Goal: Information Seeking & Learning: Learn about a topic

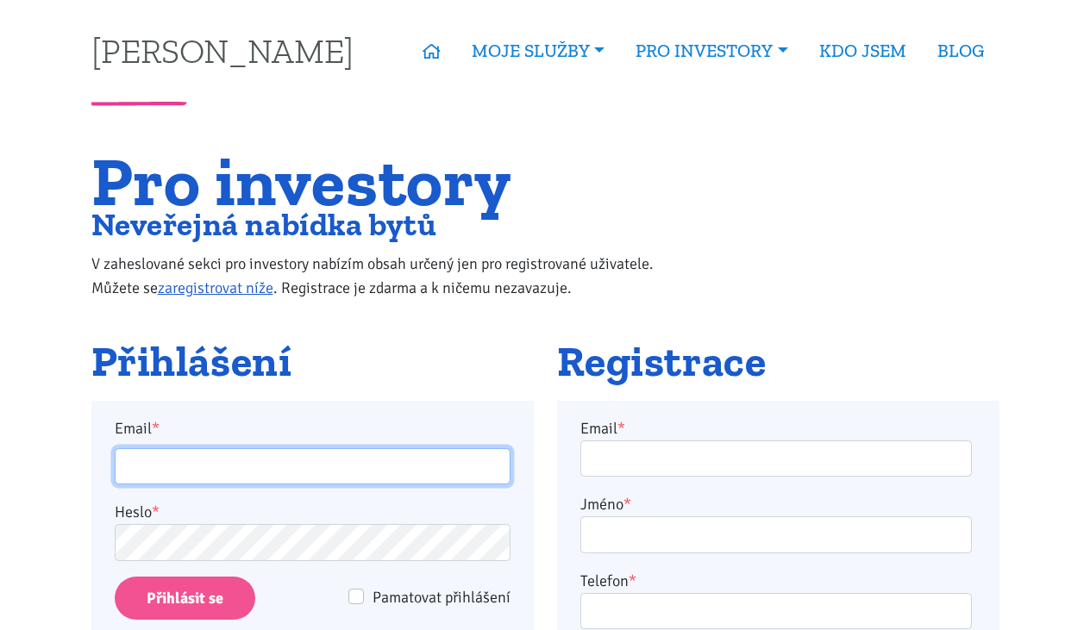
type input "burdych.t@gmail.com"
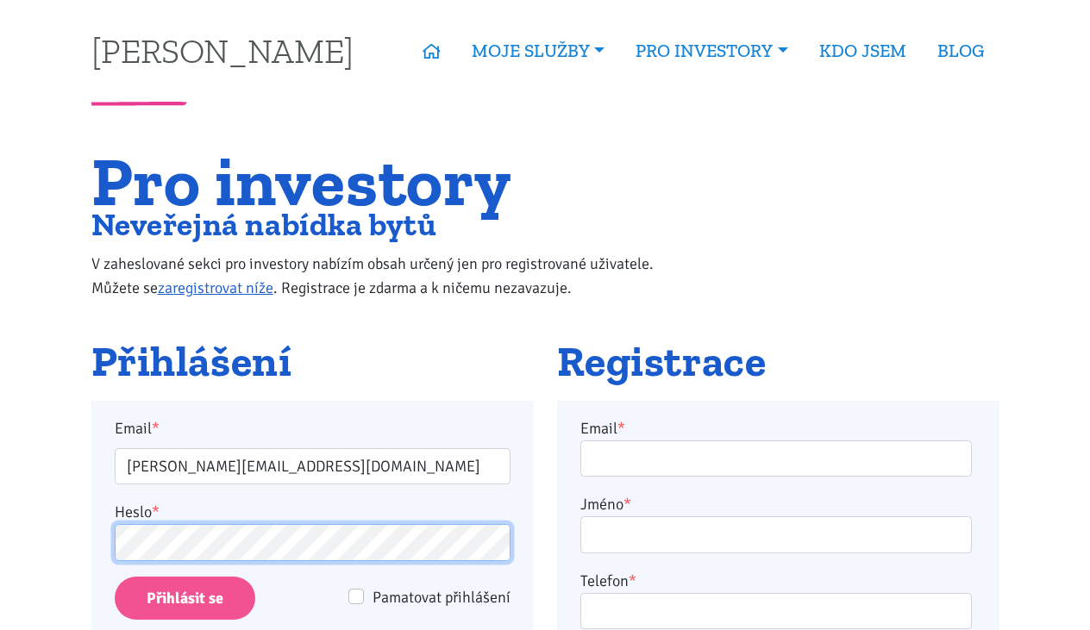
click at [184, 598] on input "Přihlásit se" at bounding box center [185, 599] width 141 height 44
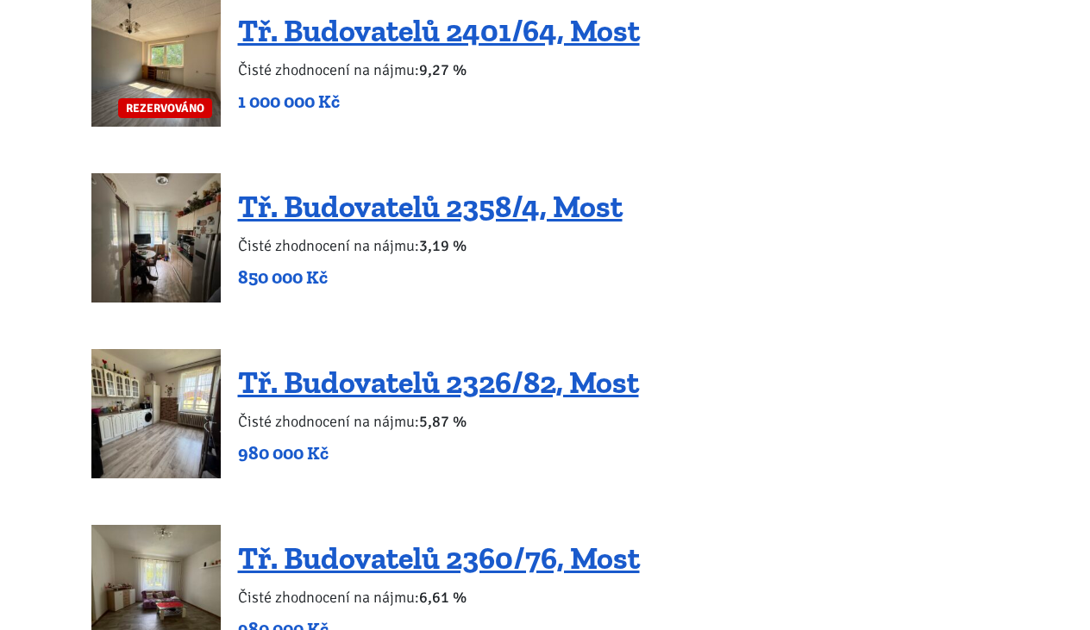
scroll to position [1830, 0]
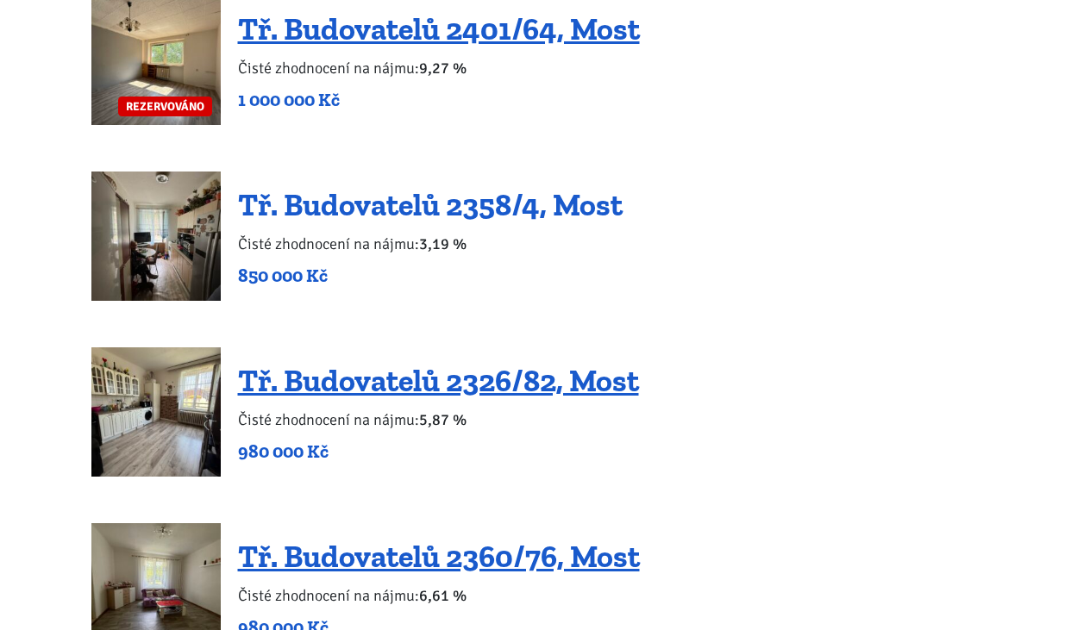
click at [501, 211] on link "Tř. Budovatelů 2358/4, Most" at bounding box center [430, 204] width 385 height 37
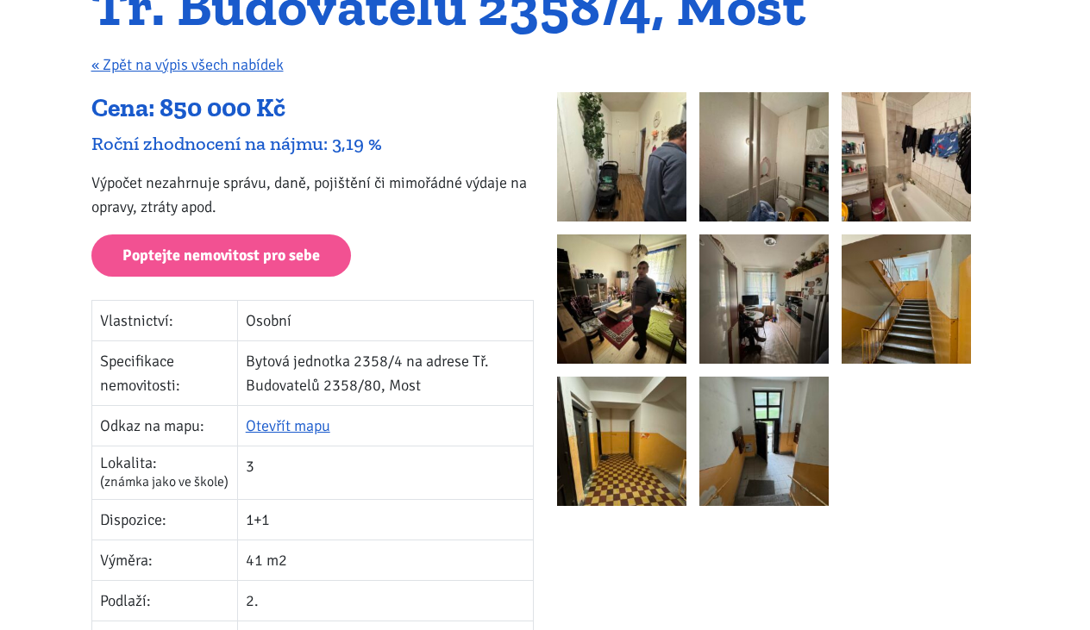
scroll to position [203, 0]
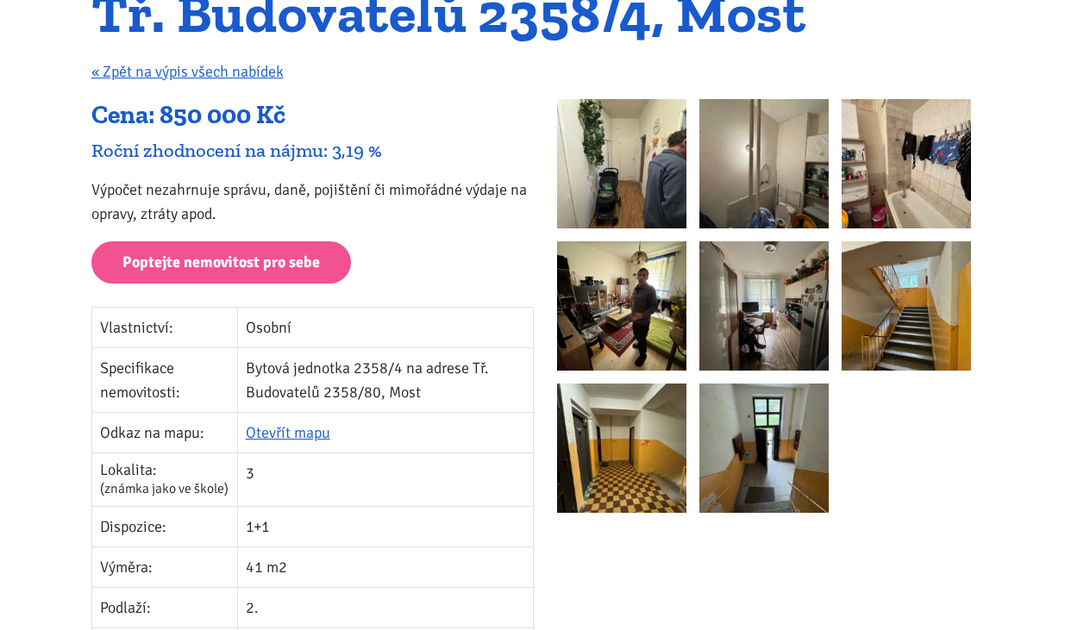
click at [586, 175] on img at bounding box center [621, 163] width 129 height 129
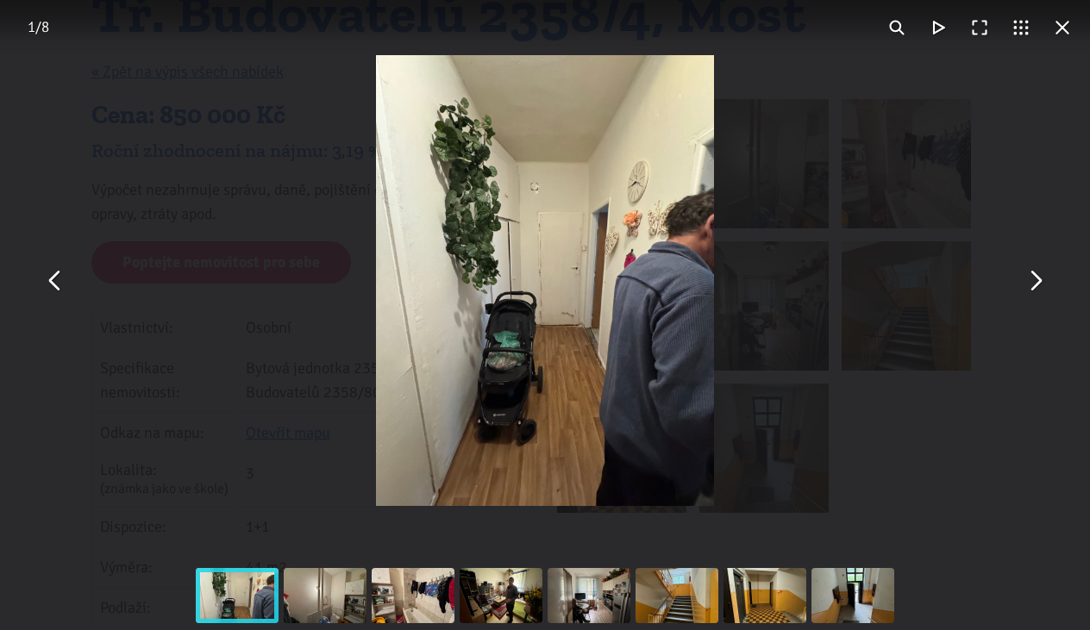
click at [1036, 288] on button "You can close this modal content with the ESC key" at bounding box center [1034, 280] width 41 height 41
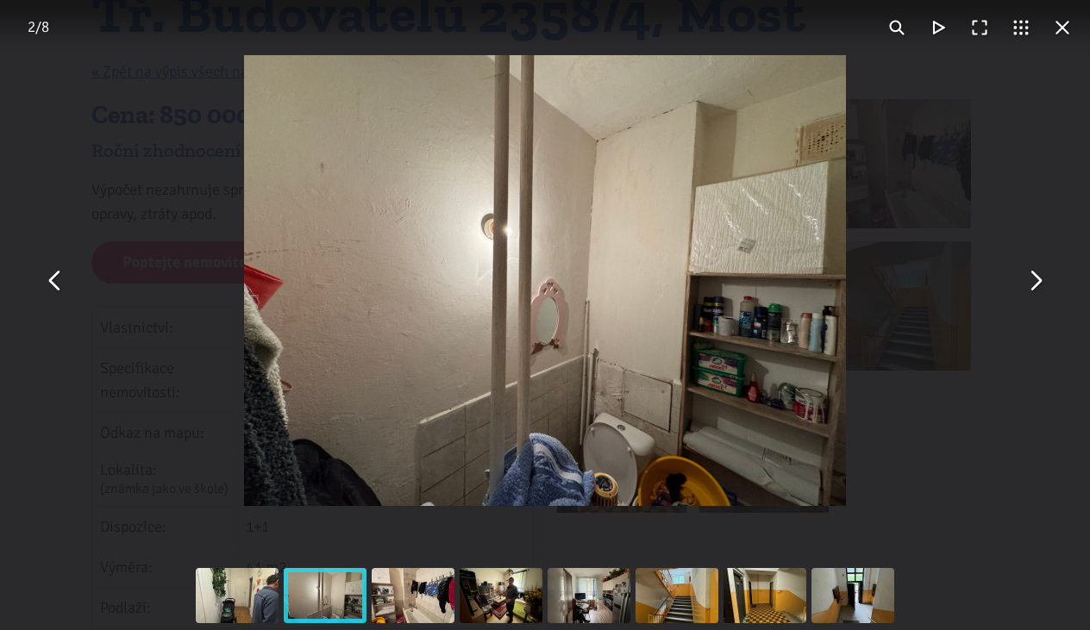
click at [1036, 288] on button "You can close this modal content with the ESC key" at bounding box center [1034, 280] width 41 height 41
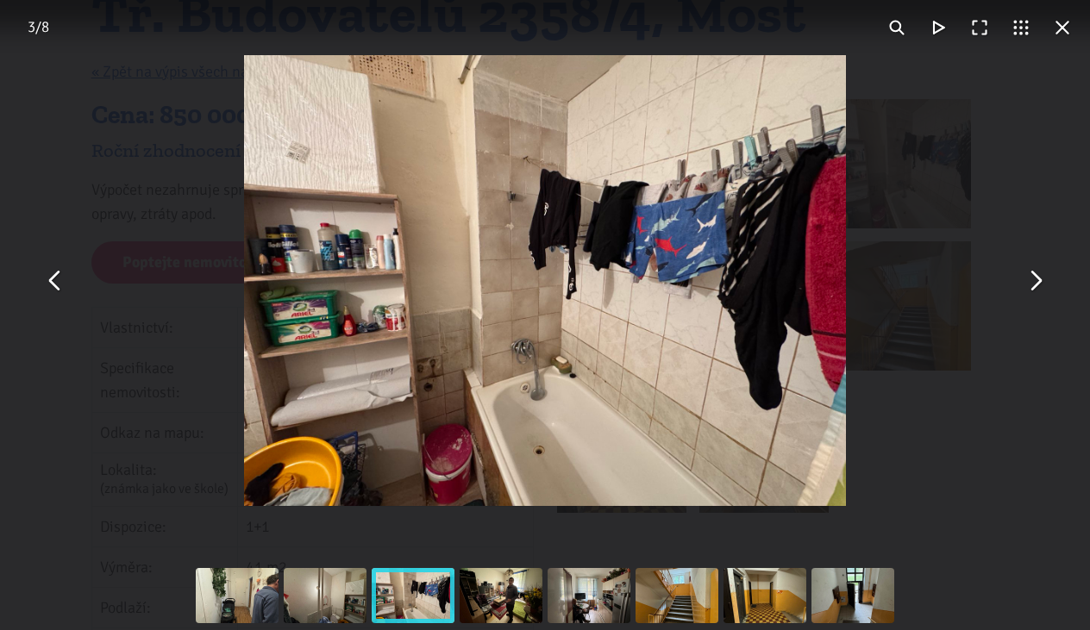
click at [1036, 288] on button "You can close this modal content with the ESC key" at bounding box center [1034, 280] width 41 height 41
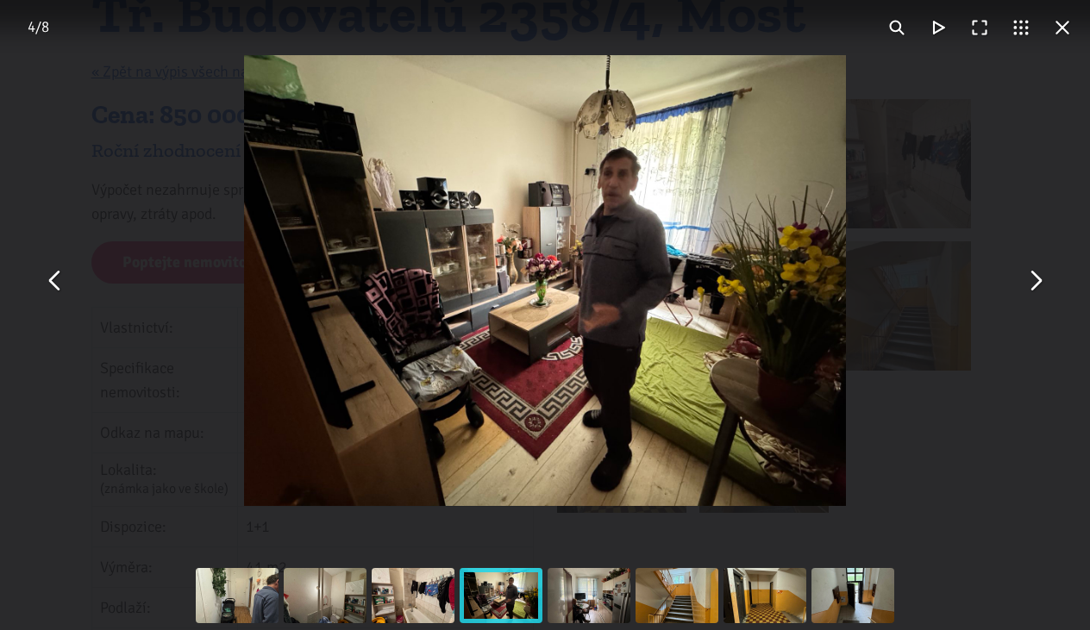
click at [1036, 288] on button "You can close this modal content with the ESC key" at bounding box center [1034, 280] width 41 height 41
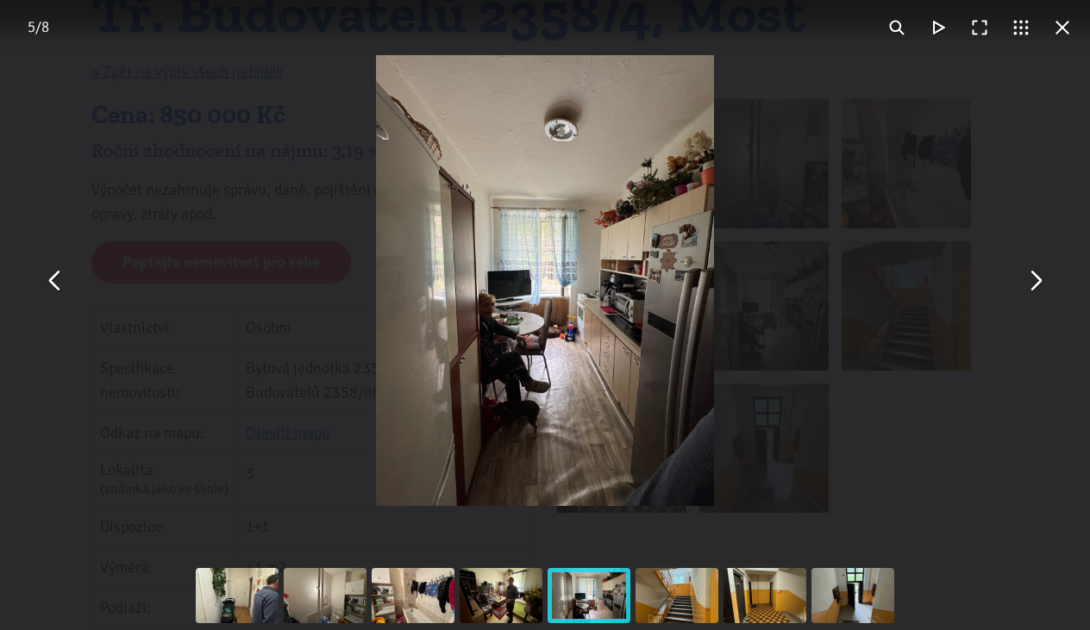
click at [1036, 288] on button "You can close this modal content with the ESC key" at bounding box center [1034, 280] width 41 height 41
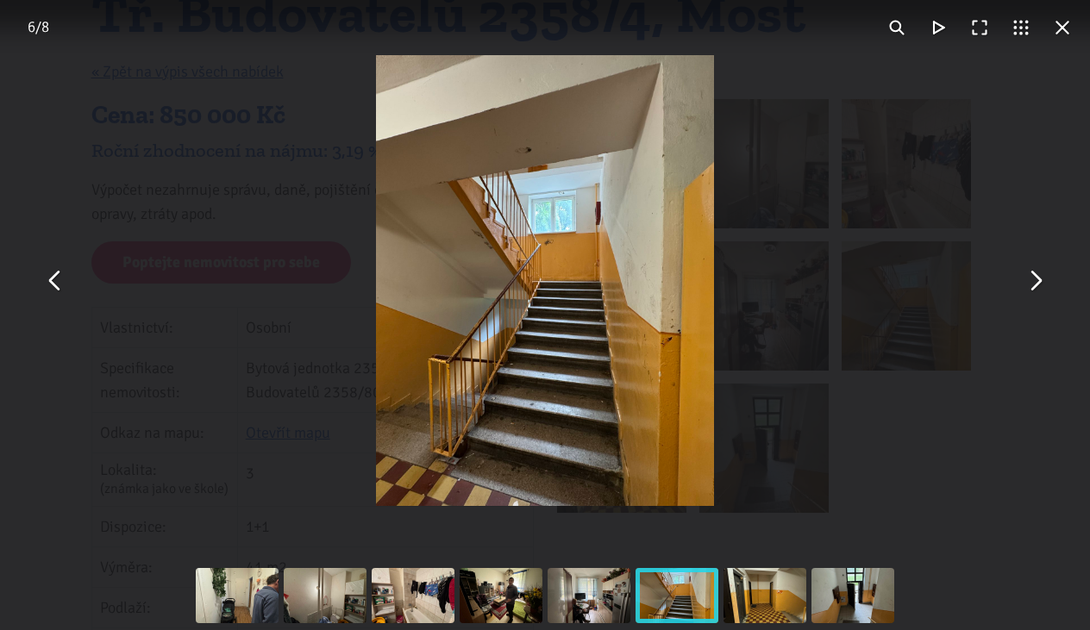
click at [1036, 288] on button "You can close this modal content with the ESC key" at bounding box center [1034, 280] width 41 height 41
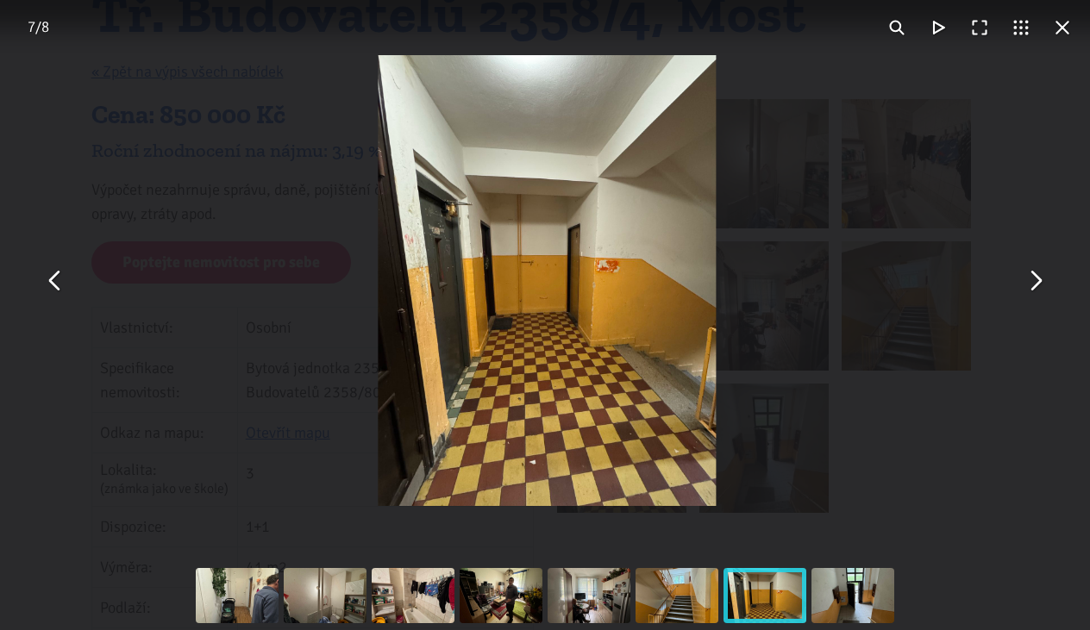
click at [1036, 288] on button "You can close this modal content with the ESC key" at bounding box center [1034, 280] width 41 height 41
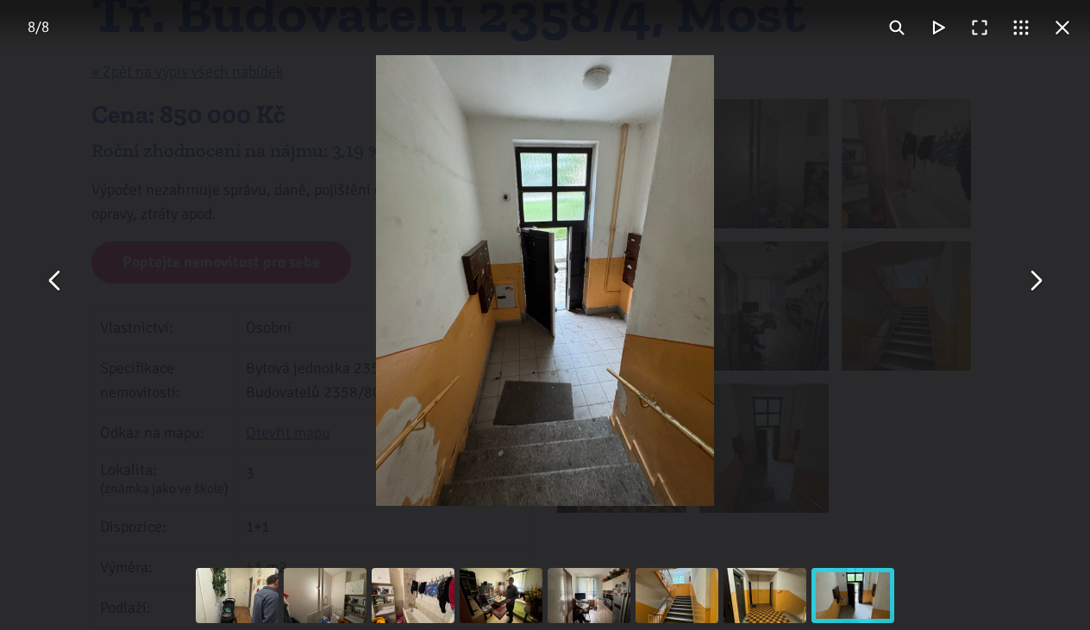
click at [1036, 288] on button "You can close this modal content with the ESC key" at bounding box center [1034, 280] width 41 height 41
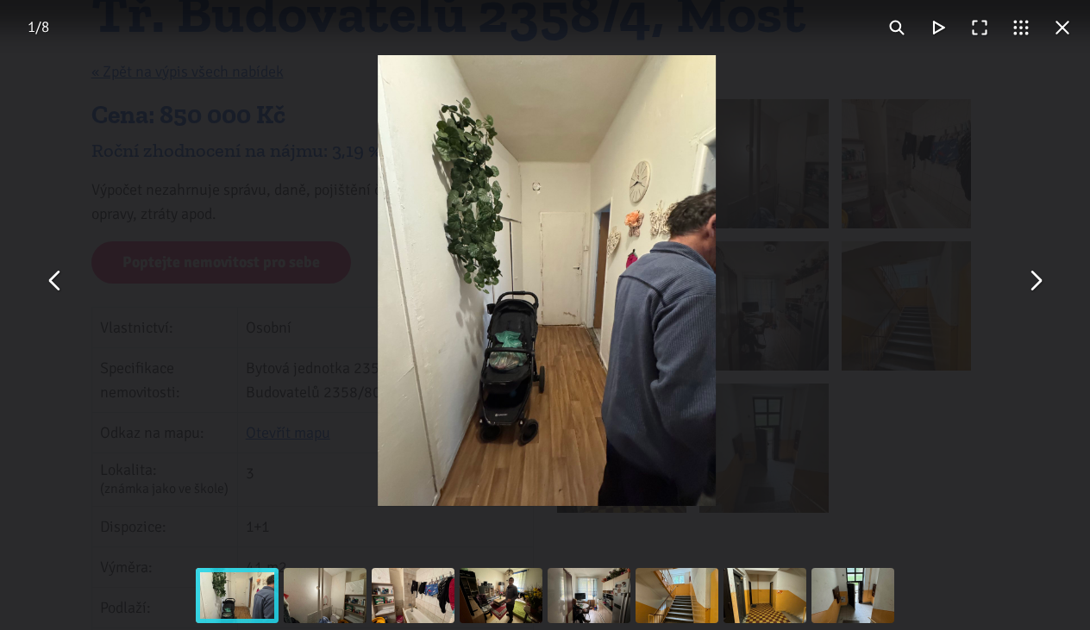
click at [1036, 288] on button "You can close this modal content with the ESC key" at bounding box center [1034, 280] width 41 height 41
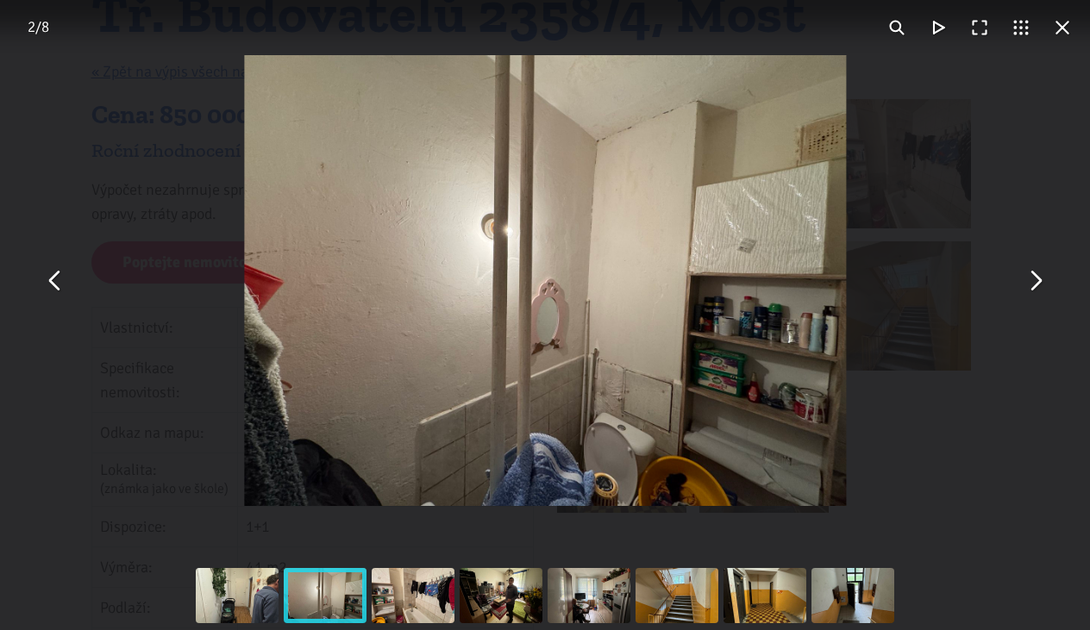
click at [1036, 288] on button "You can close this modal content with the ESC key" at bounding box center [1034, 280] width 41 height 41
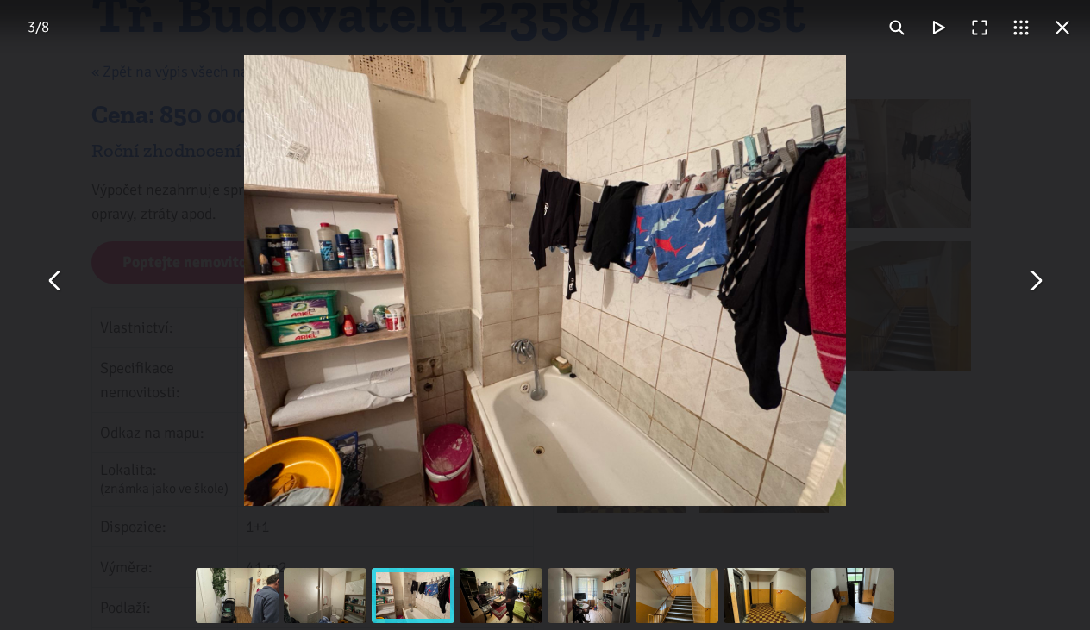
click at [1062, 29] on button "You can close this modal content with the ESC key" at bounding box center [1062, 27] width 41 height 41
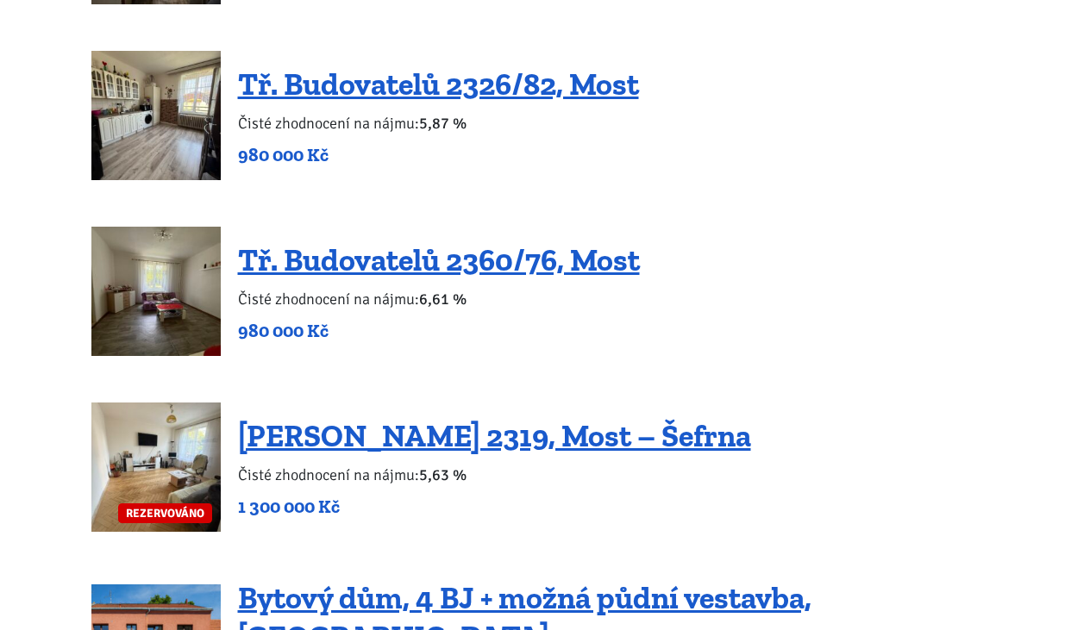
scroll to position [2128, 0]
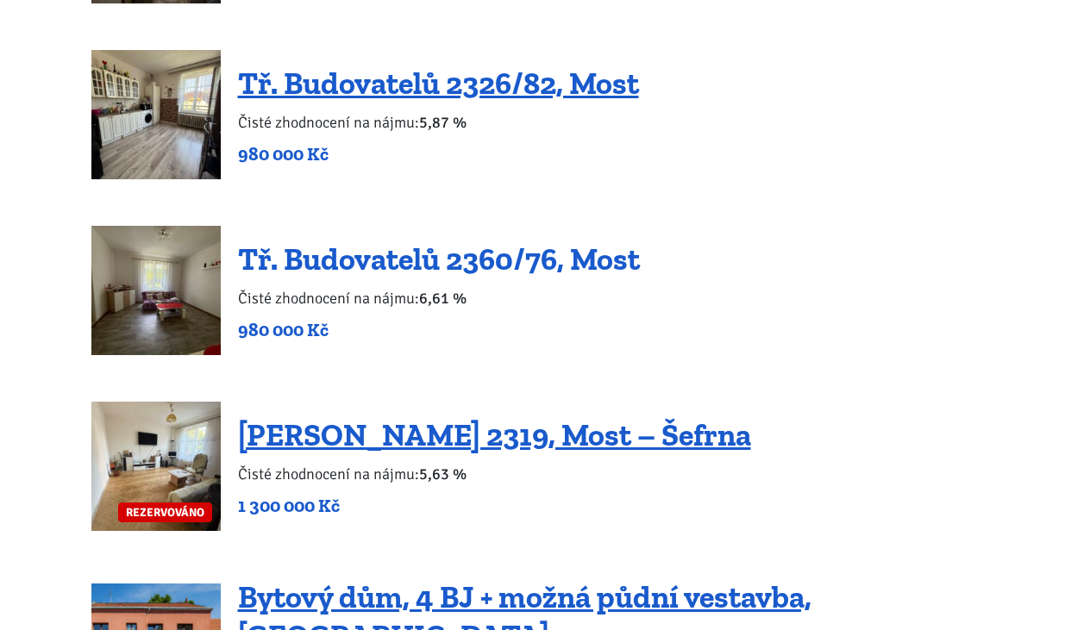
click at [504, 258] on link "Tř. Budovatelů 2360/76, Most" at bounding box center [439, 259] width 402 height 37
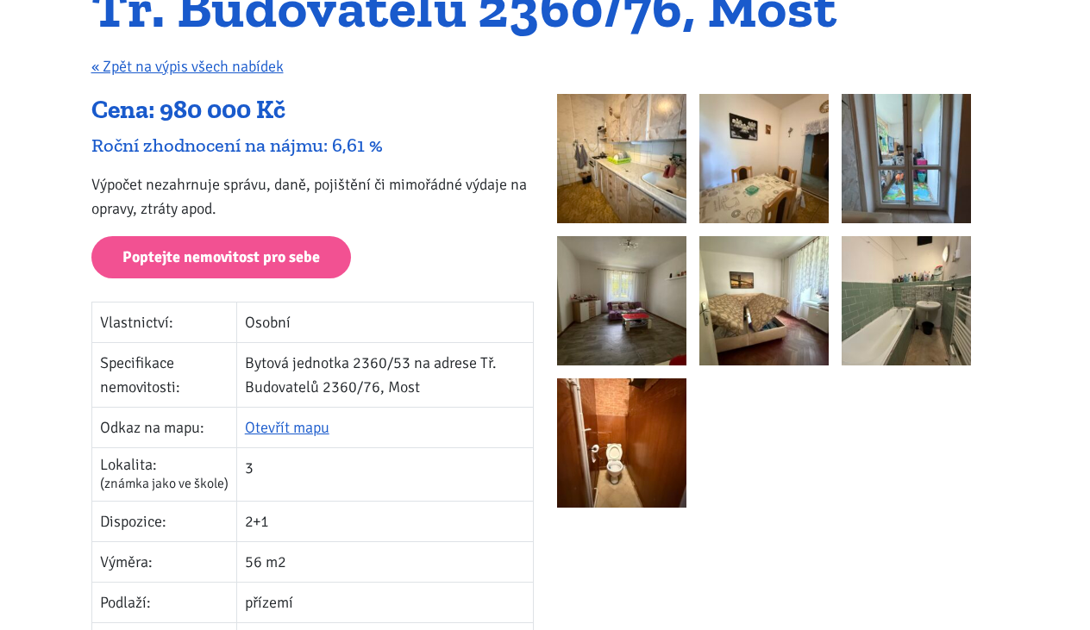
scroll to position [201, 0]
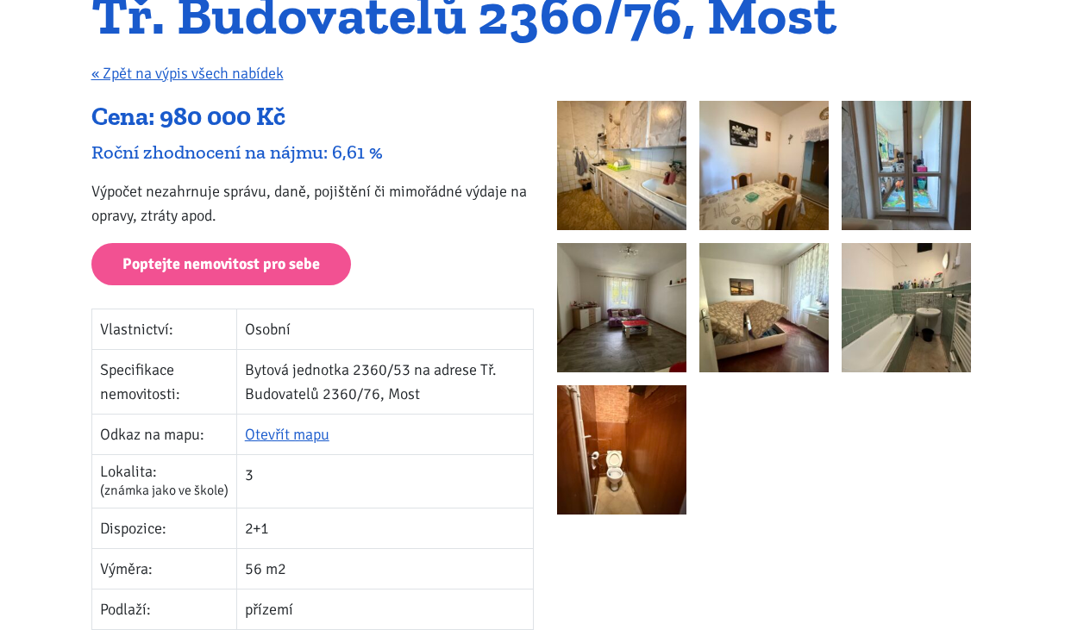
click at [648, 185] on img at bounding box center [621, 165] width 129 height 129
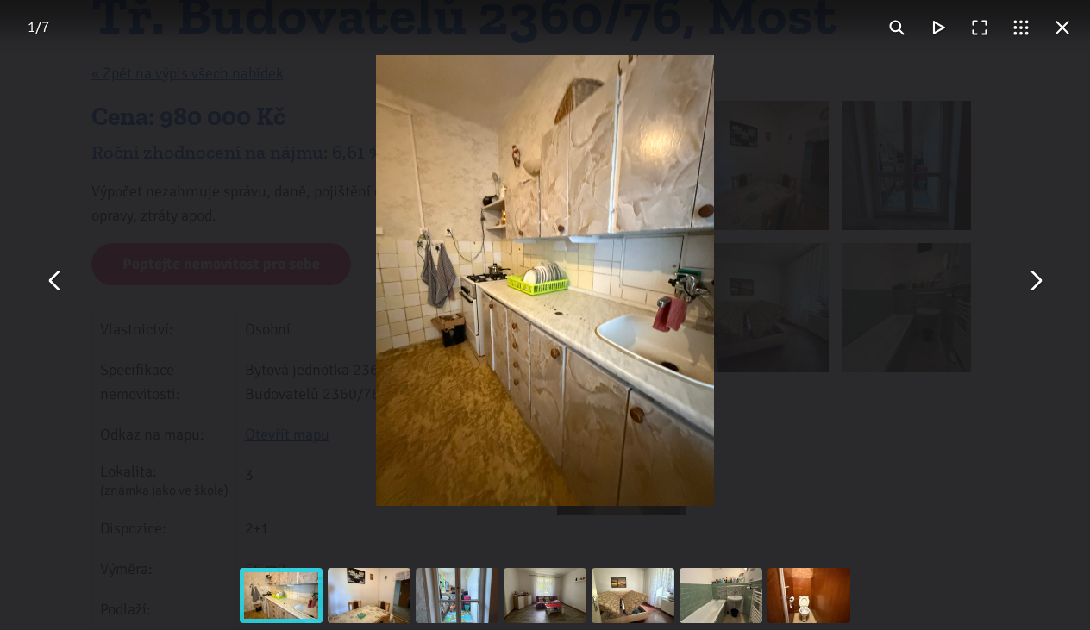
click at [1040, 288] on button "You can close this modal content with the ESC key" at bounding box center [1034, 280] width 41 height 41
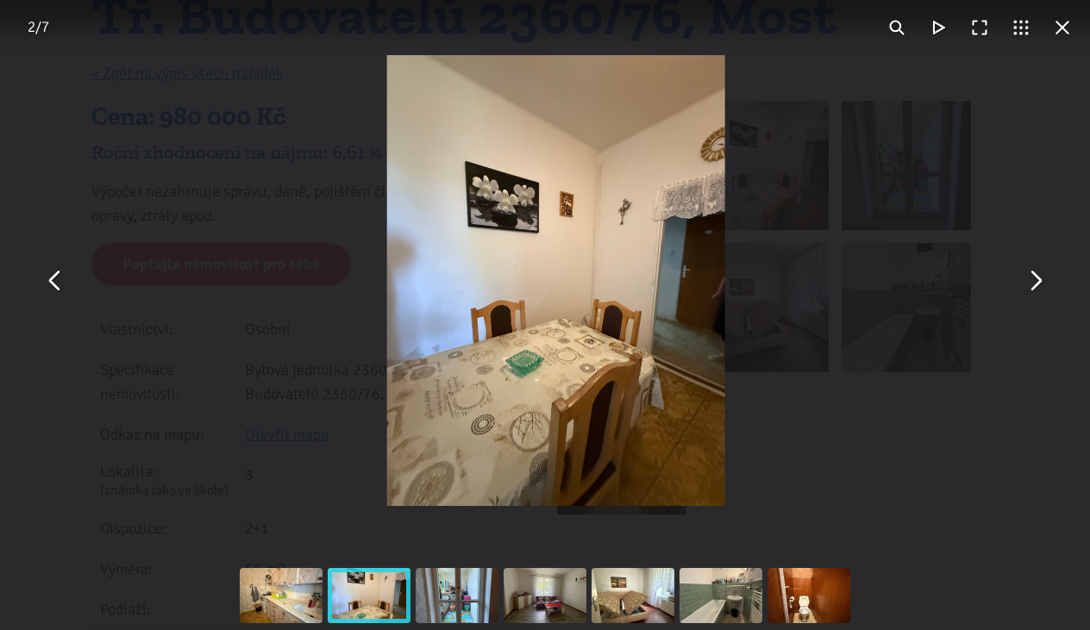
click at [1040, 288] on button "You can close this modal content with the ESC key" at bounding box center [1034, 280] width 41 height 41
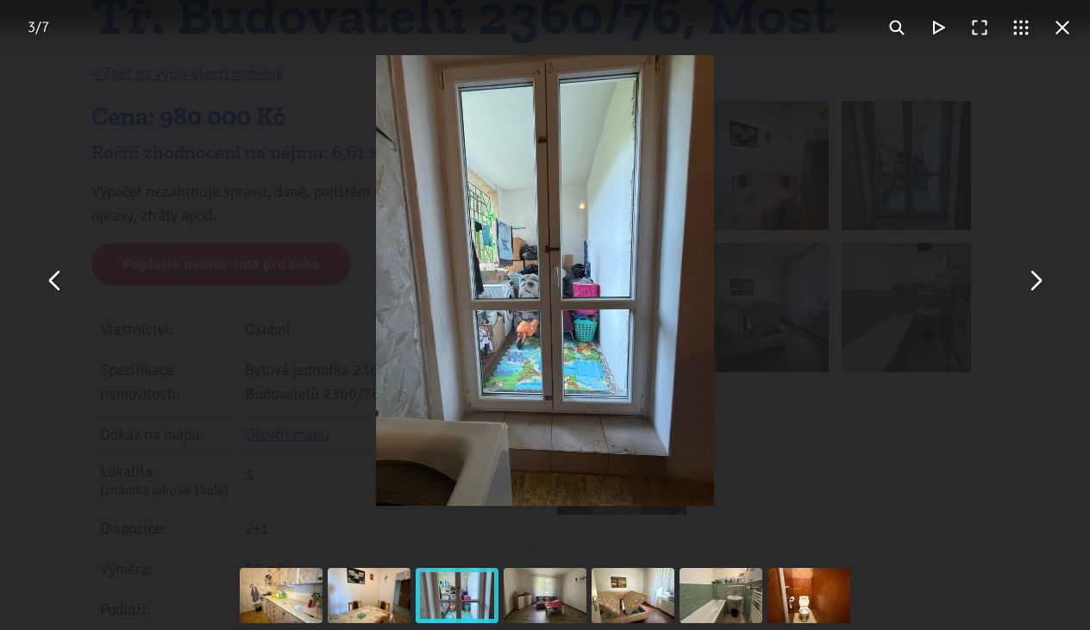
click at [1040, 288] on button "You can close this modal content with the ESC key" at bounding box center [1034, 280] width 41 height 41
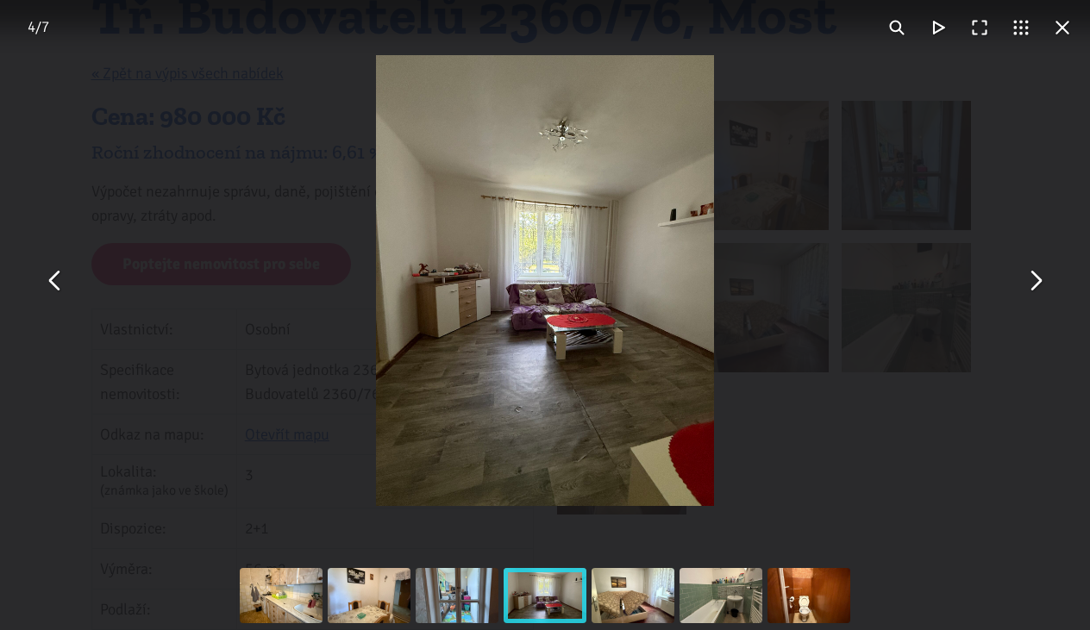
click at [1040, 288] on button "You can close this modal content with the ESC key" at bounding box center [1034, 280] width 41 height 41
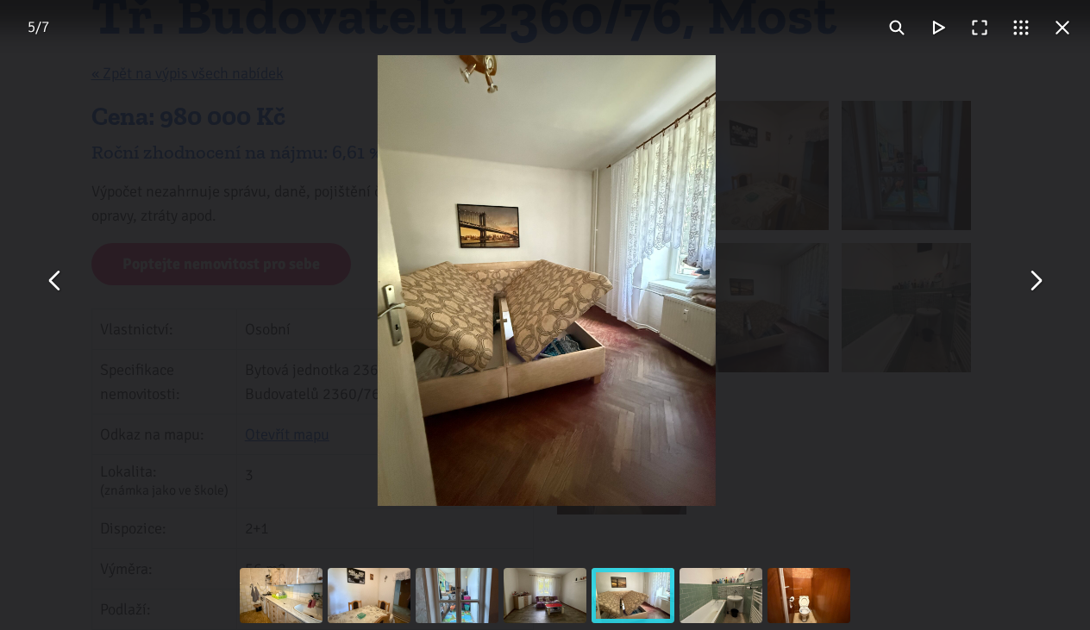
click at [1040, 288] on button "You can close this modal content with the ESC key" at bounding box center [1034, 280] width 41 height 41
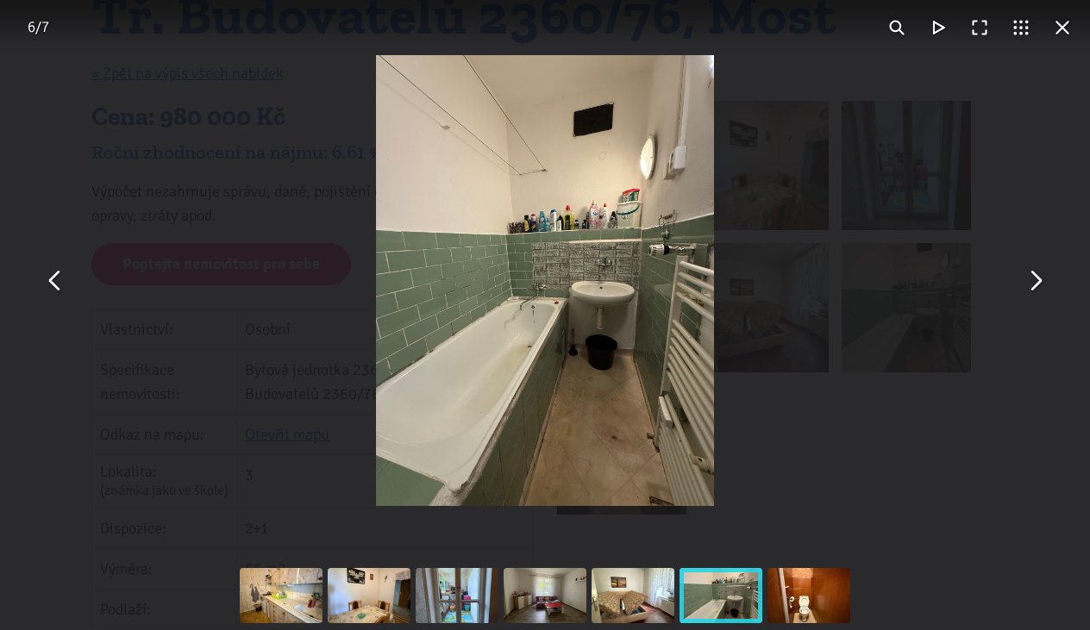
click at [1040, 288] on button "You can close this modal content with the ESC key" at bounding box center [1034, 280] width 41 height 41
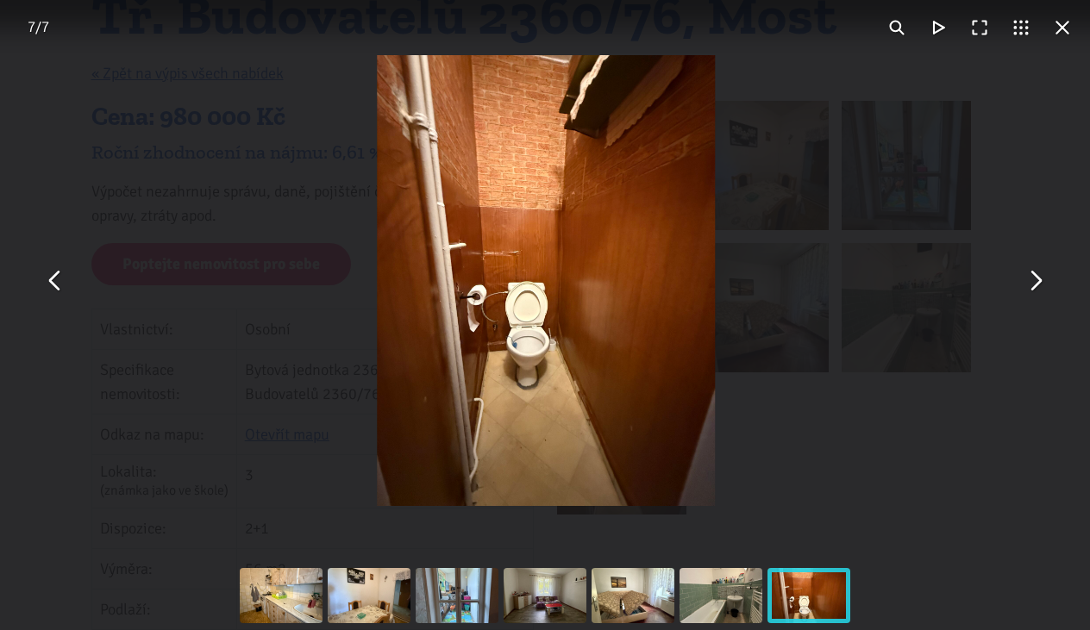
click at [1040, 288] on button "You can close this modal content with the ESC key" at bounding box center [1034, 280] width 41 height 41
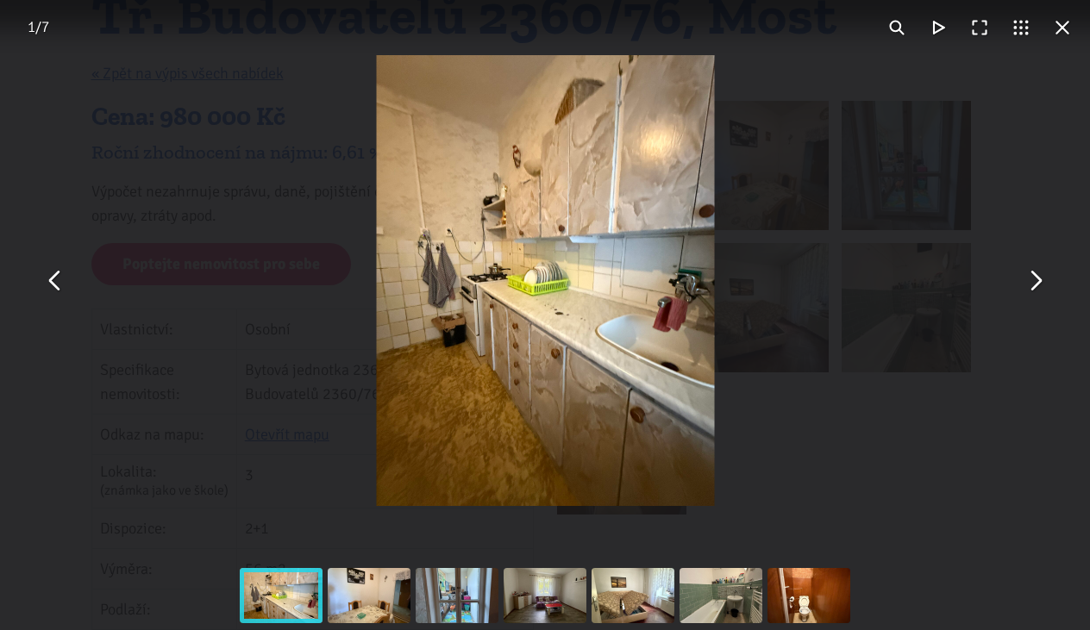
click at [1040, 288] on button "You can close this modal content with the ESC key" at bounding box center [1034, 280] width 41 height 41
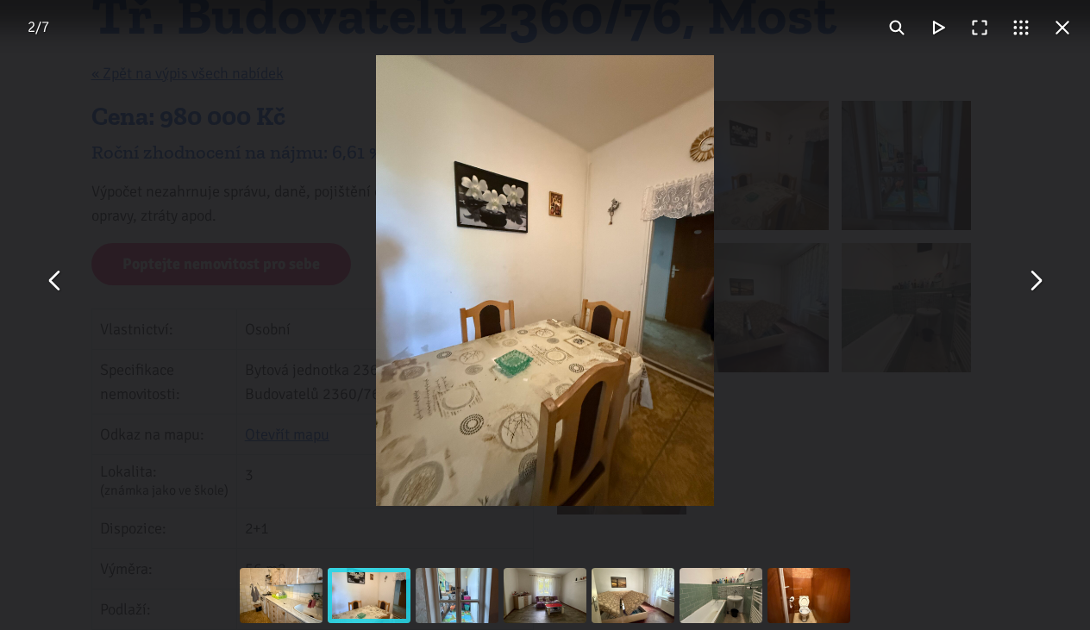
click at [1054, 32] on button "You can close this modal content with the ESC key" at bounding box center [1062, 27] width 41 height 41
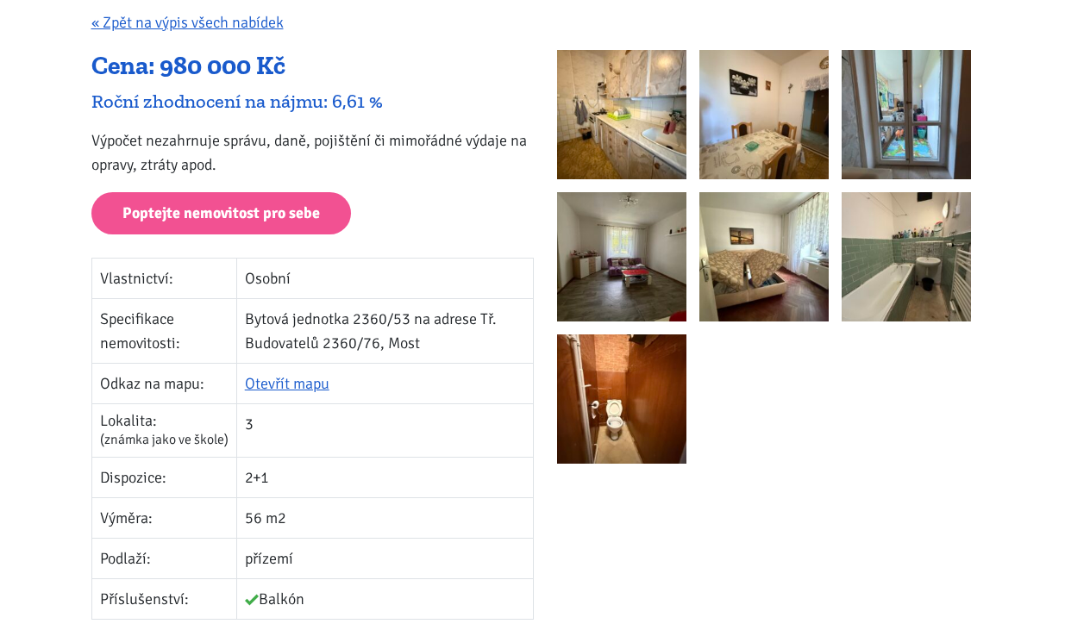
scroll to position [168, 0]
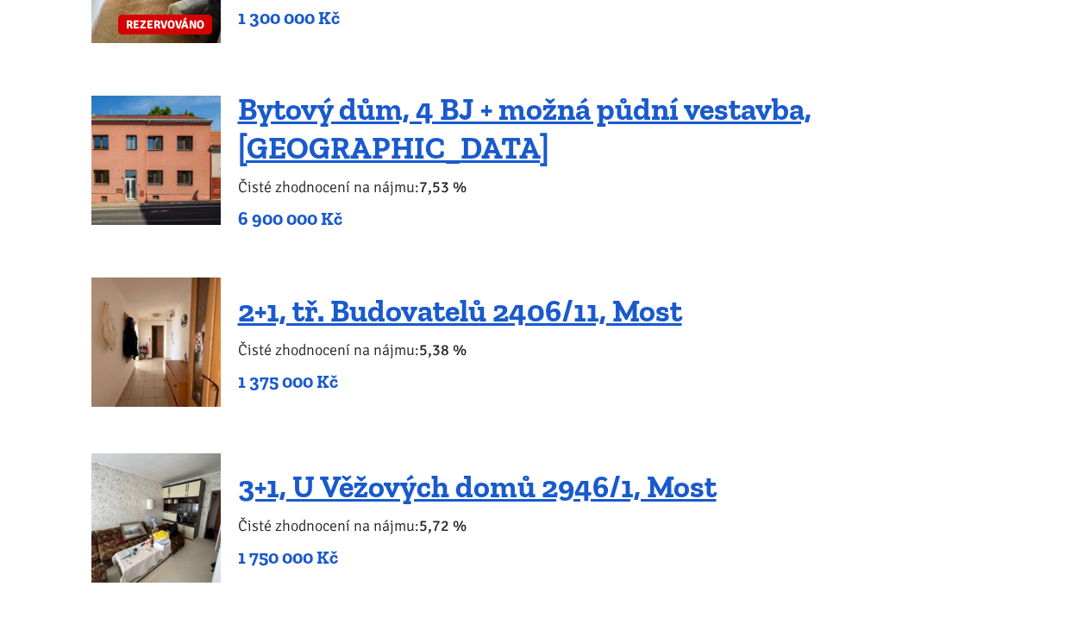
scroll to position [2618, 0]
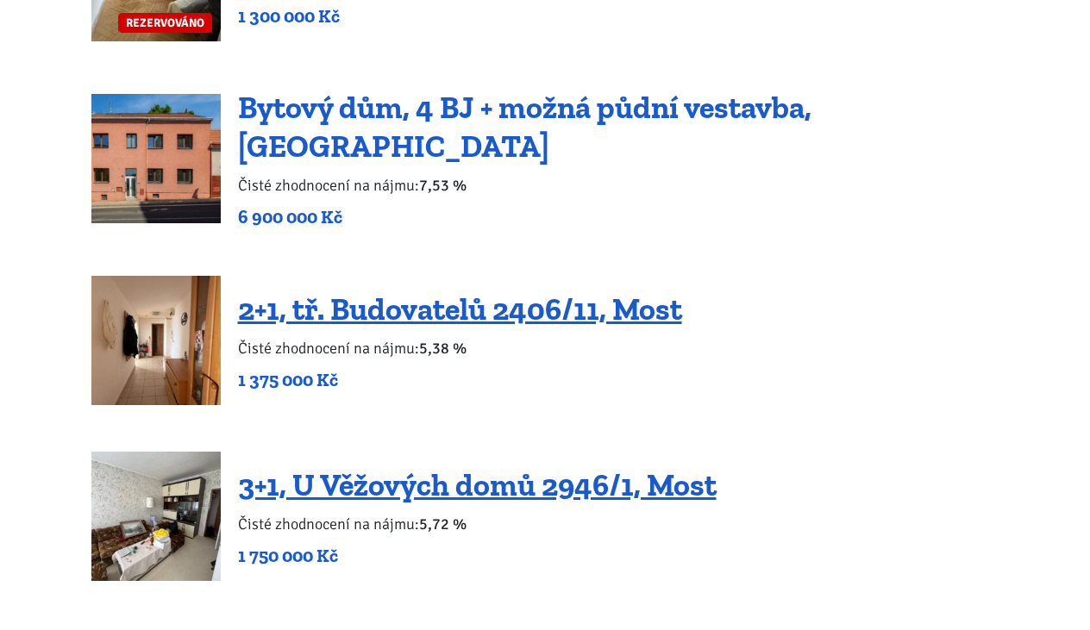
click at [548, 128] on link "Bytový dům, 4 BJ + možná půdní vestavba, [GEOGRAPHIC_DATA]" at bounding box center [524, 127] width 573 height 76
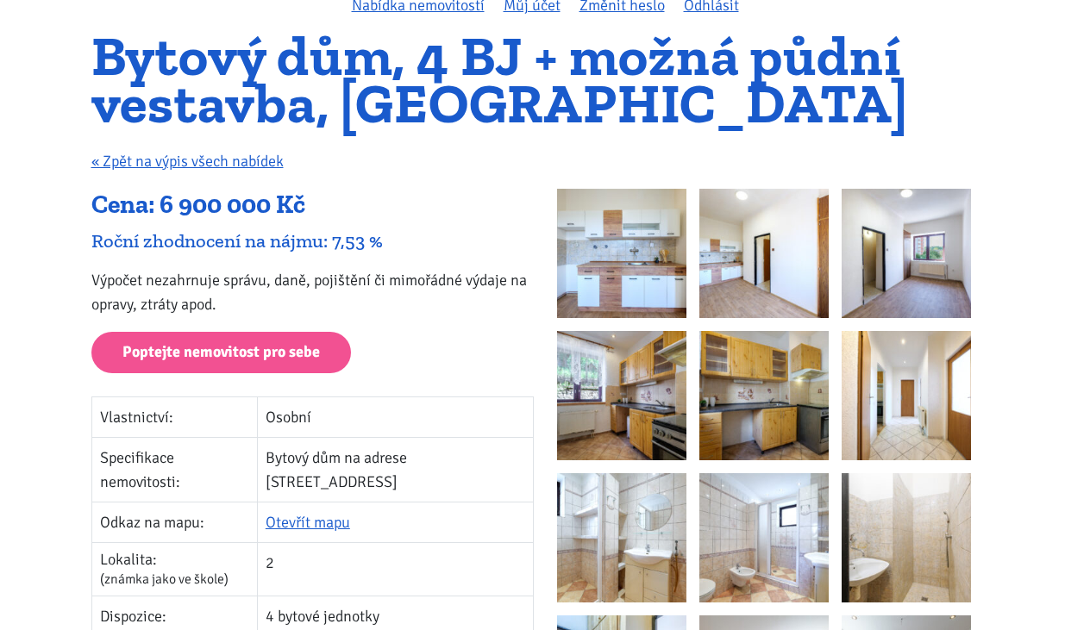
scroll to position [128, 0]
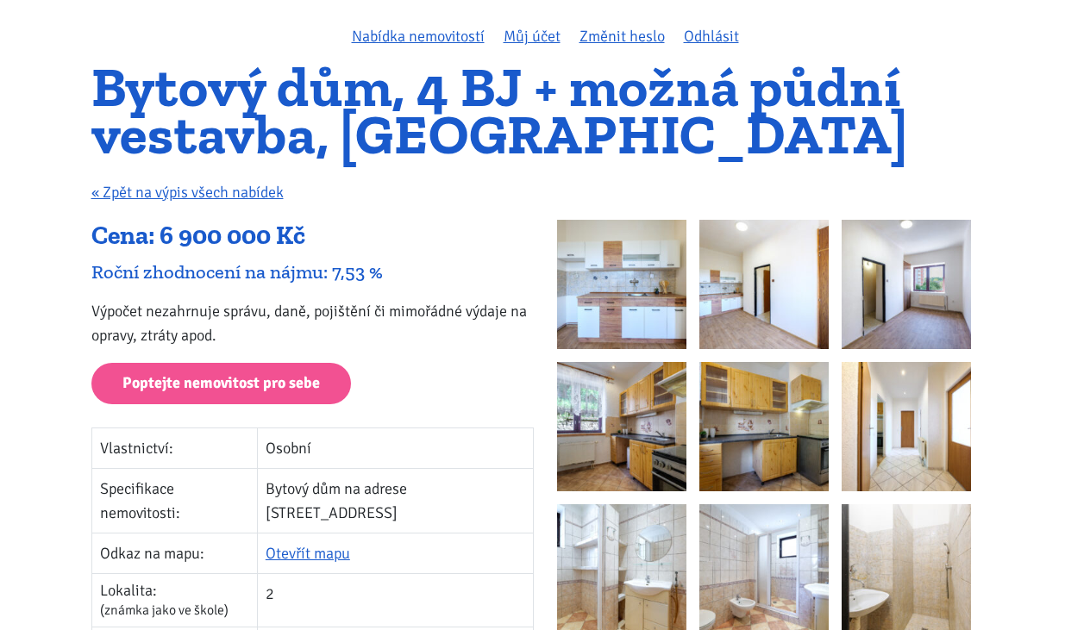
click at [621, 283] on img at bounding box center [621, 284] width 129 height 129
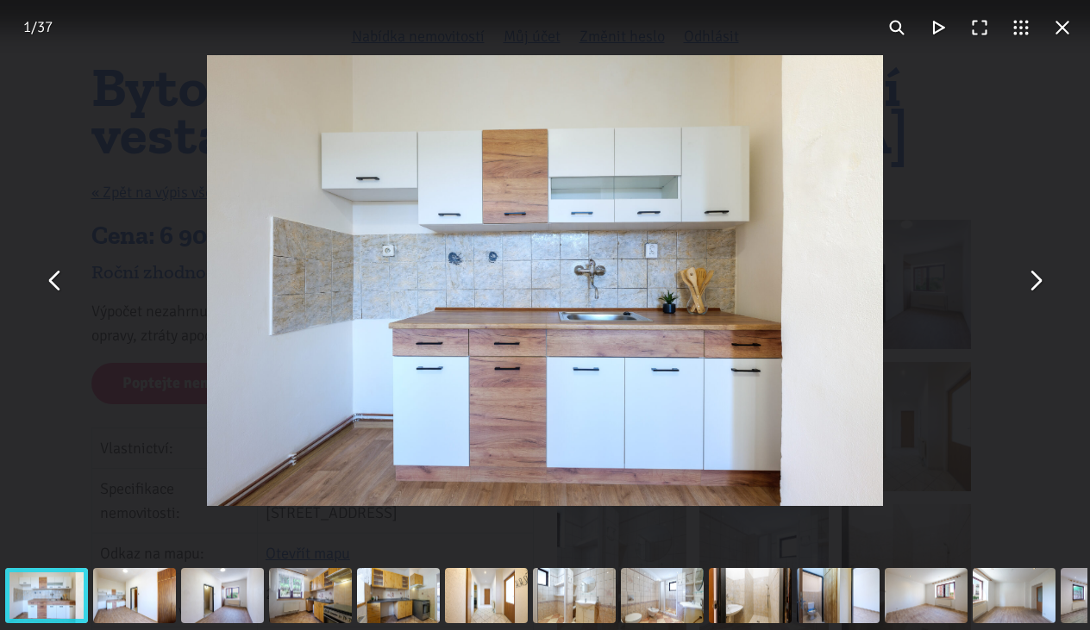
click at [1032, 285] on button "You can close this modal content with the ESC key" at bounding box center [1034, 280] width 41 height 41
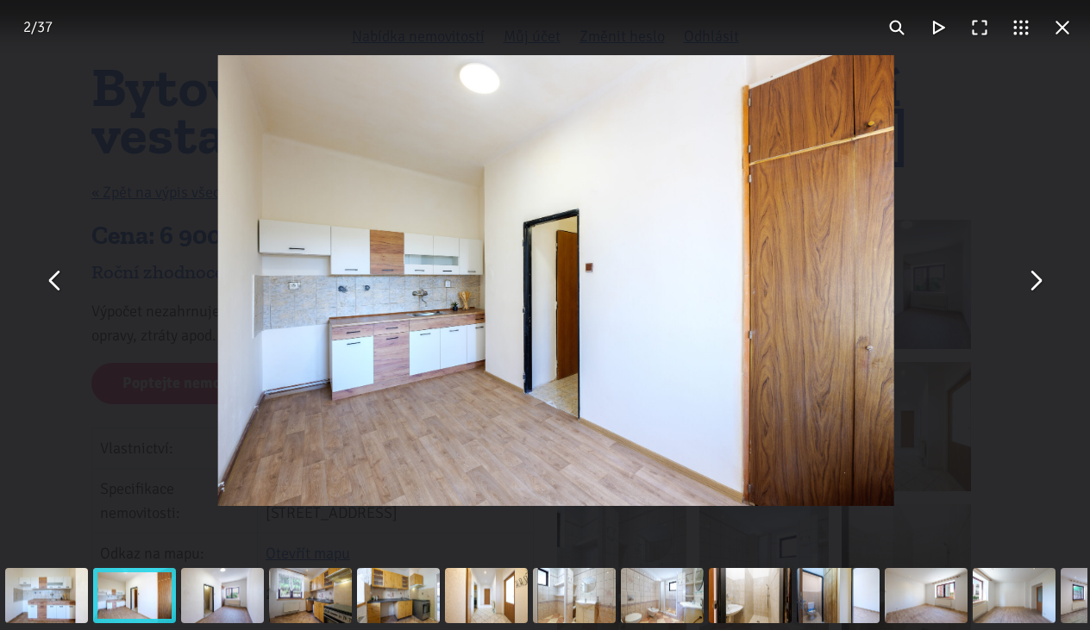
click at [1032, 285] on button "You can close this modal content with the ESC key" at bounding box center [1034, 280] width 41 height 41
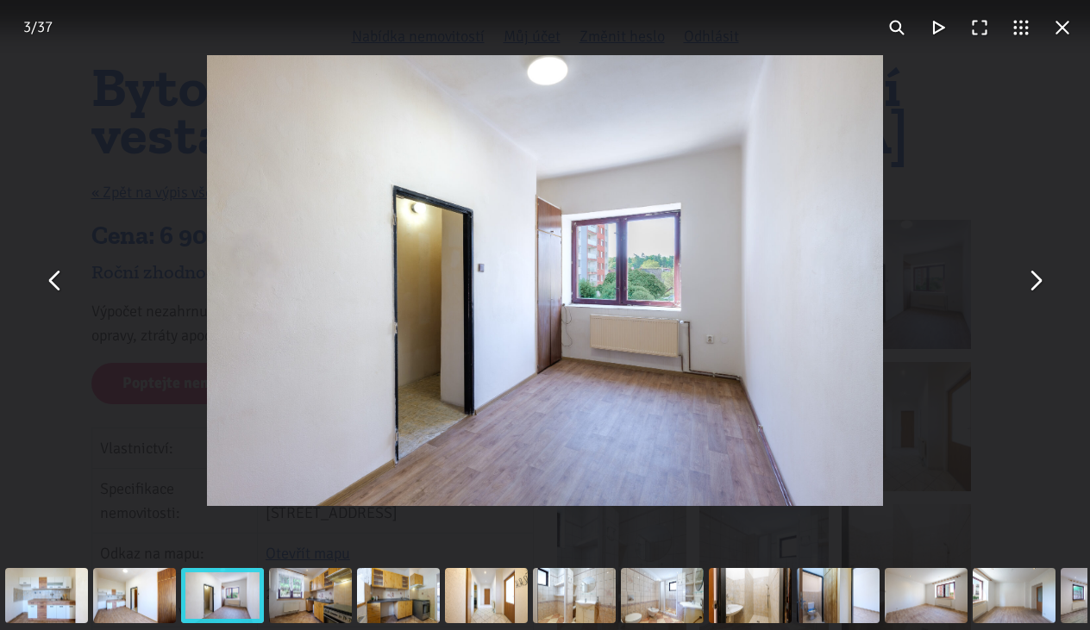
click at [1032, 285] on button "You can close this modal content with the ESC key" at bounding box center [1034, 280] width 41 height 41
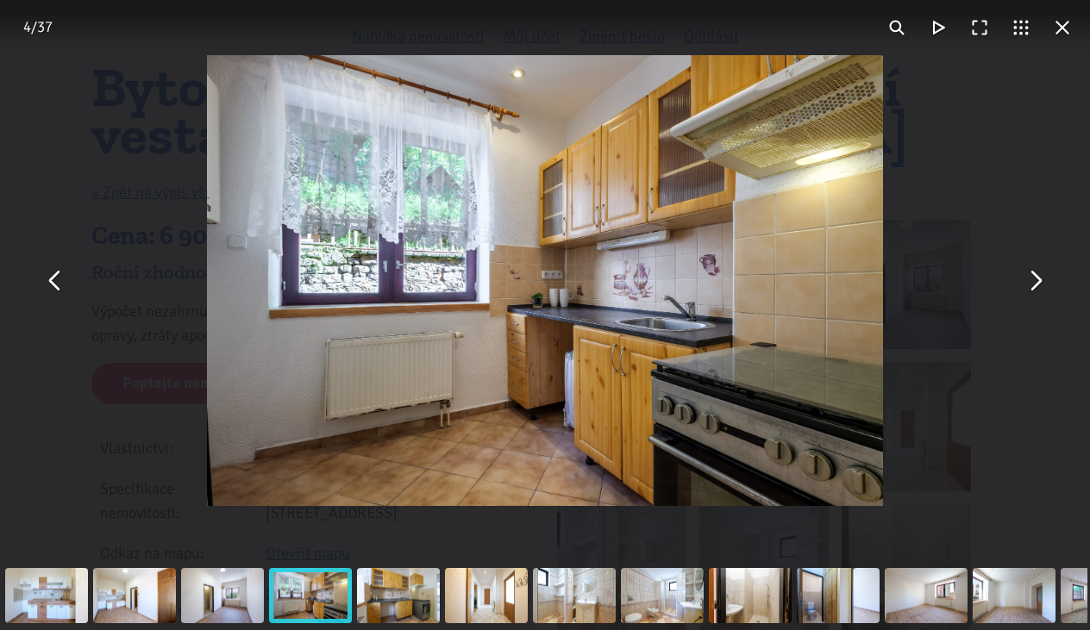
click at [1032, 285] on button "You can close this modal content with the ESC key" at bounding box center [1034, 280] width 41 height 41
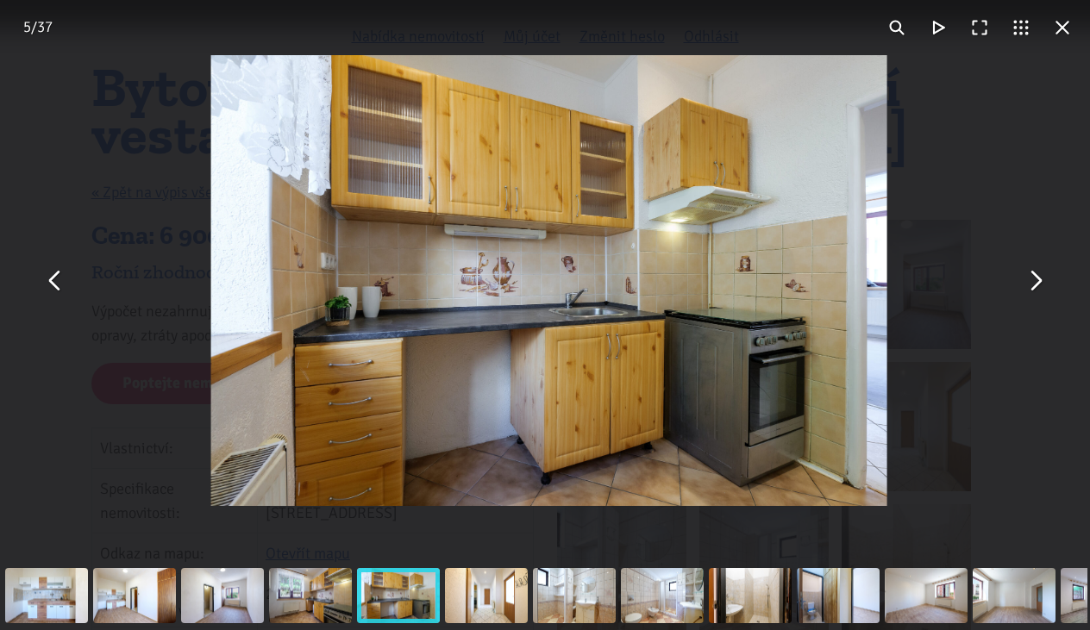
click at [1032, 285] on button "You can close this modal content with the ESC key" at bounding box center [1034, 280] width 41 height 41
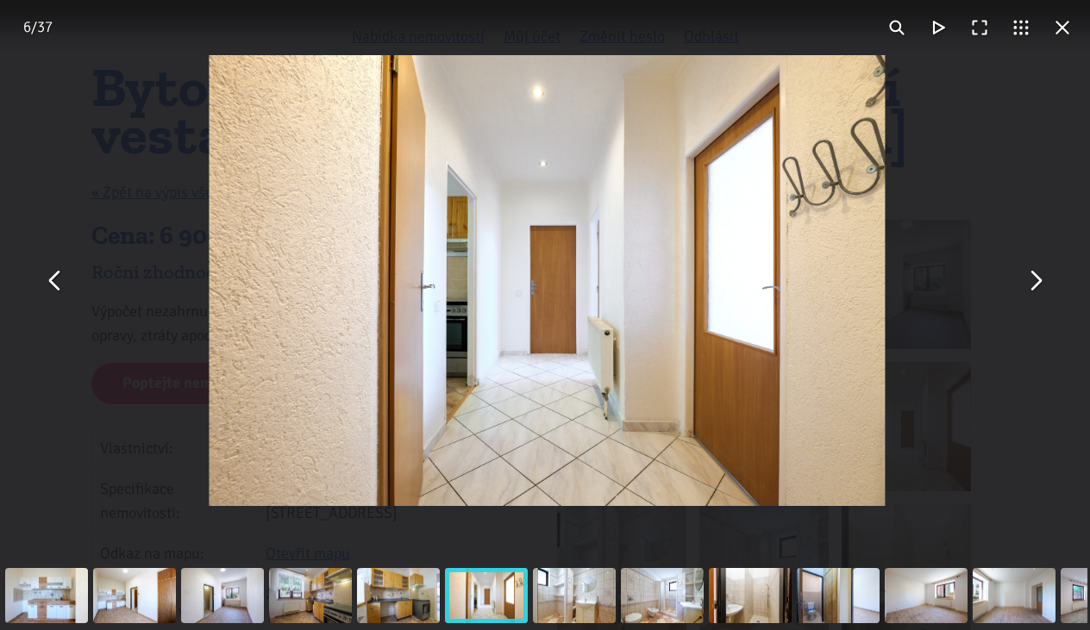
click at [1032, 285] on button "You can close this modal content with the ESC key" at bounding box center [1034, 280] width 41 height 41
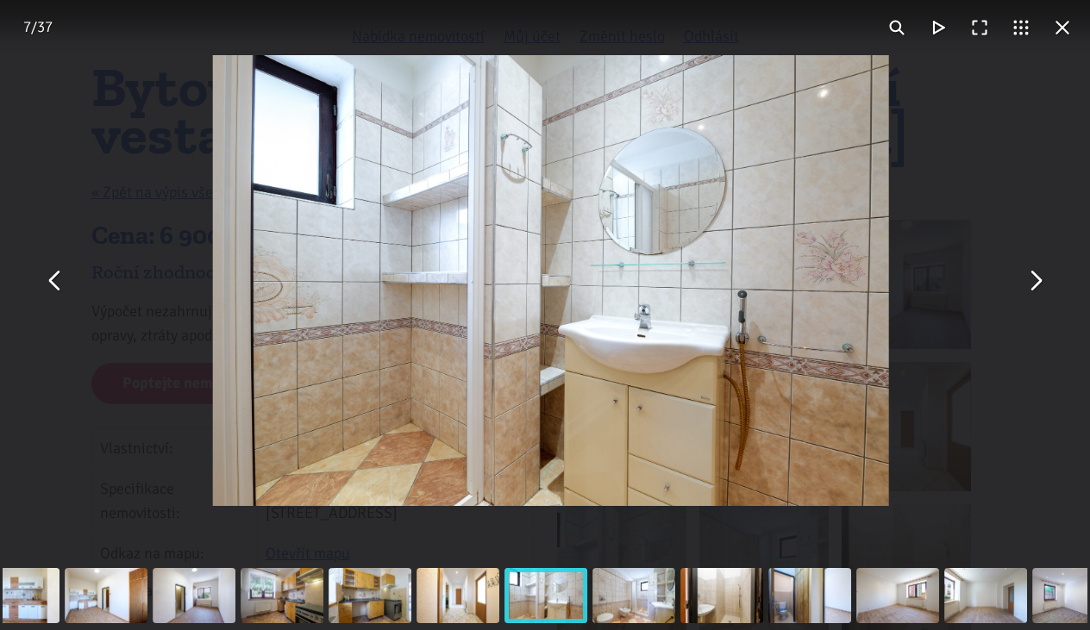
click at [1032, 285] on button "You can close this modal content with the ESC key" at bounding box center [1034, 280] width 41 height 41
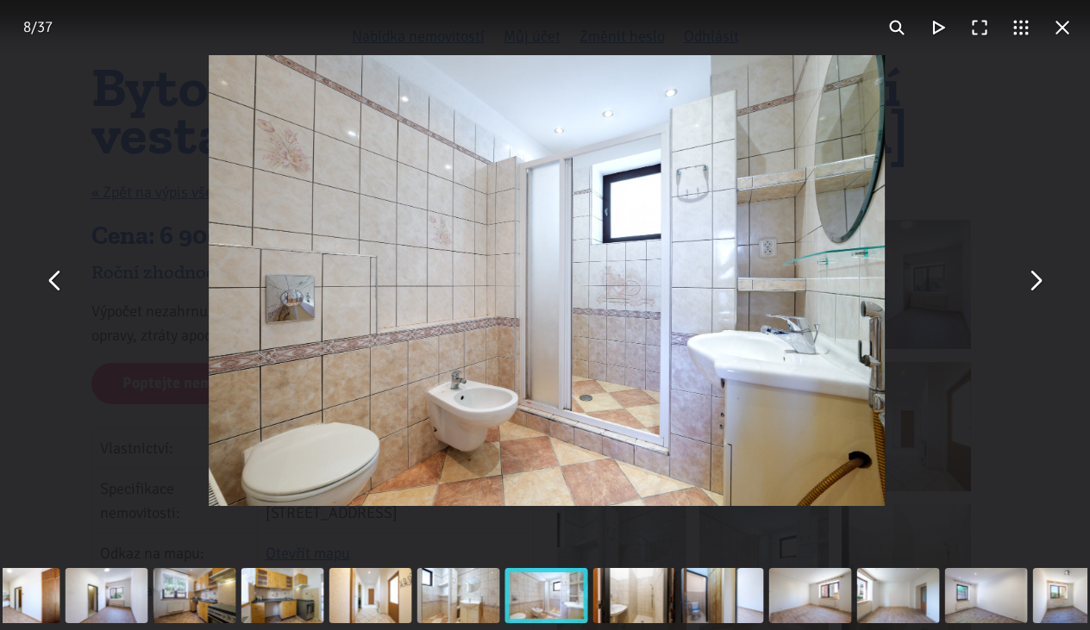
click at [1032, 285] on button "You can close this modal content with the ESC key" at bounding box center [1034, 280] width 41 height 41
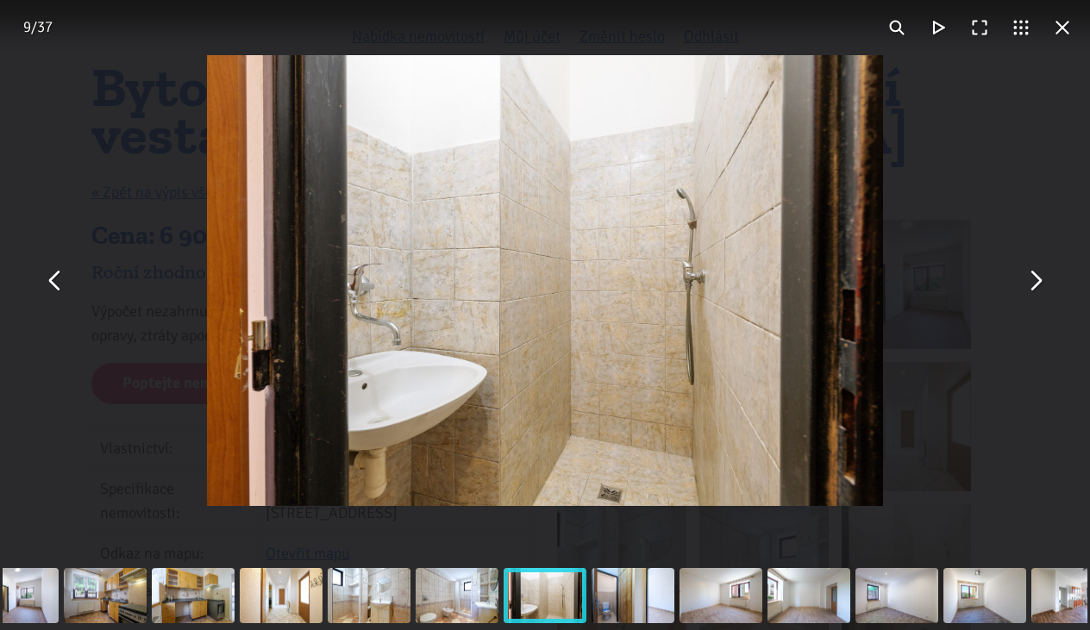
click at [1059, 27] on button "You can close this modal content with the ESC key" at bounding box center [1062, 27] width 41 height 41
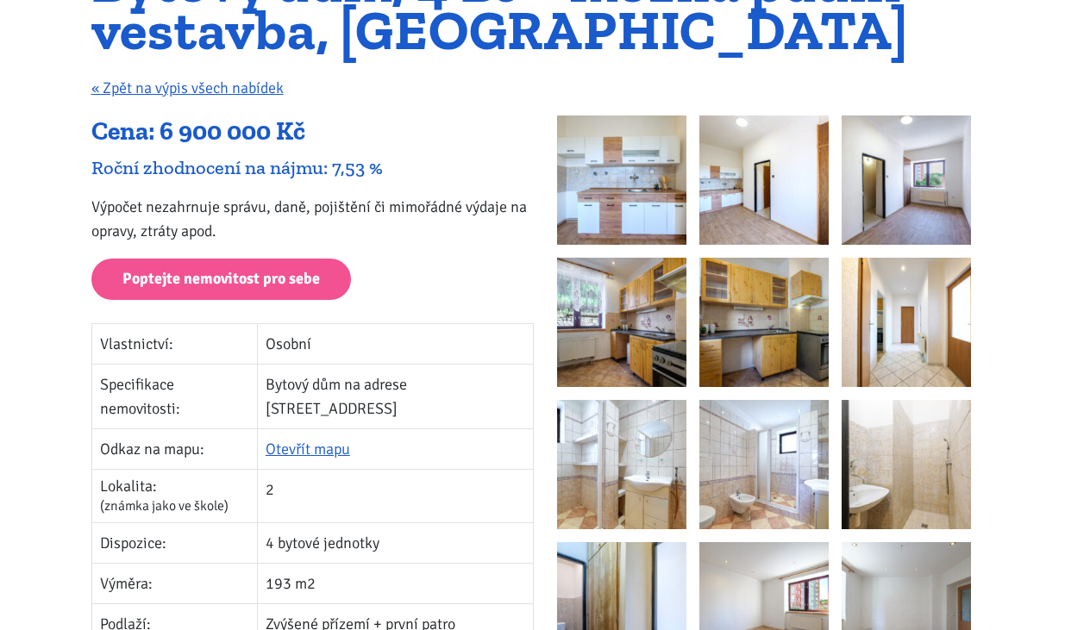
scroll to position [156, 0]
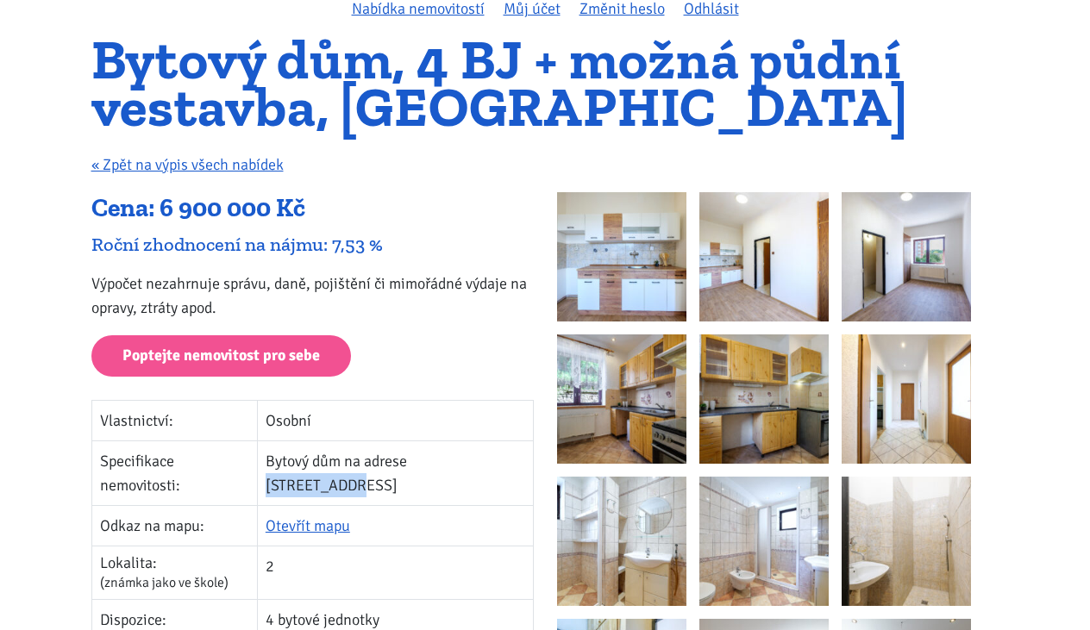
drag, startPoint x: 425, startPoint y: 460, endPoint x: 516, endPoint y: 463, distance: 90.6
click at [516, 463] on td "Bytový dům na adrese Dukelská 132" at bounding box center [395, 473] width 276 height 65
copy td "Dukelská 132"
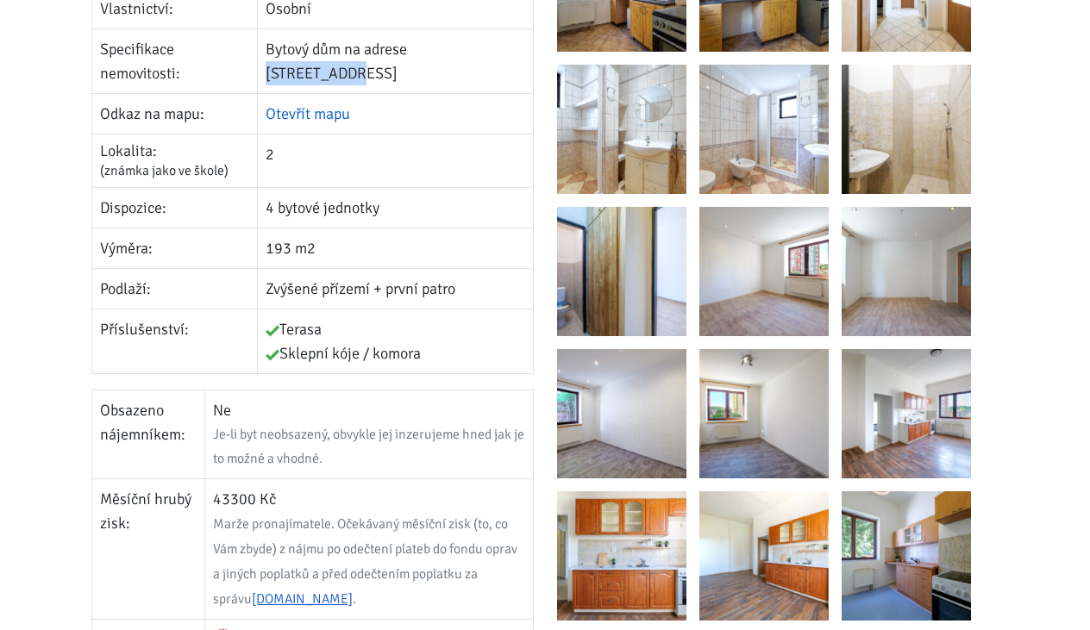
scroll to position [569, 0]
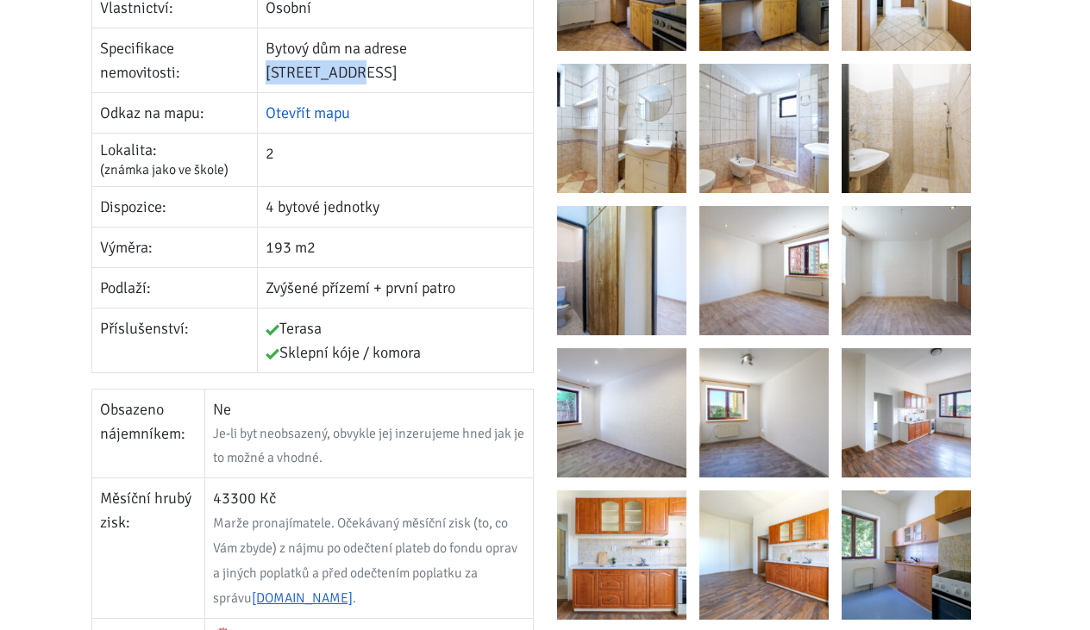
click at [337, 103] on link "Otevřít mapu" at bounding box center [308, 112] width 84 height 19
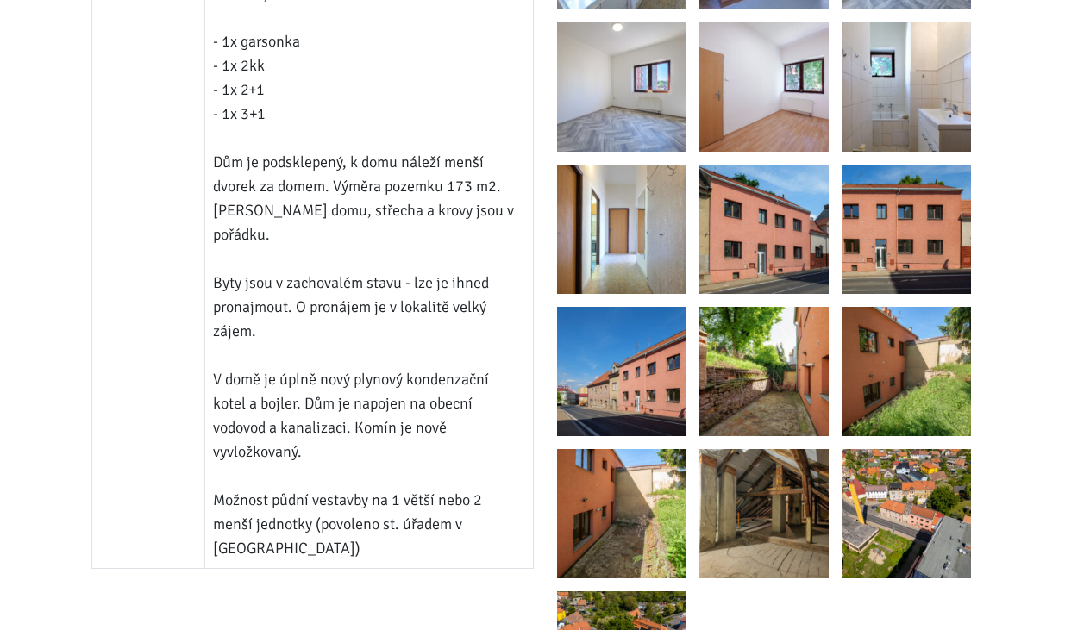
scroll to position [1469, 0]
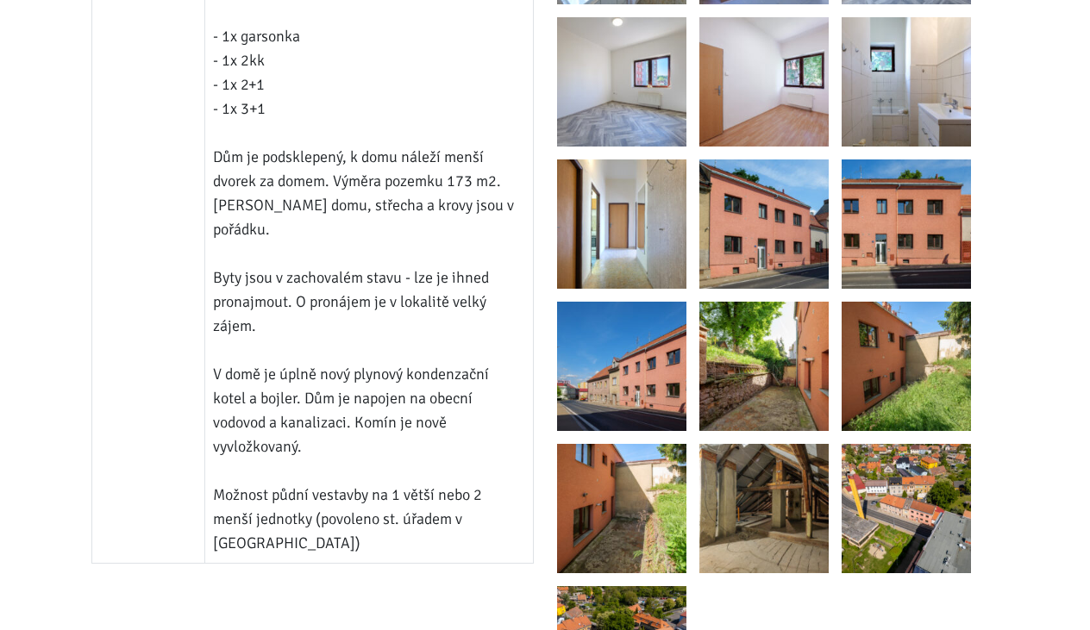
click at [616, 217] on img at bounding box center [621, 224] width 129 height 129
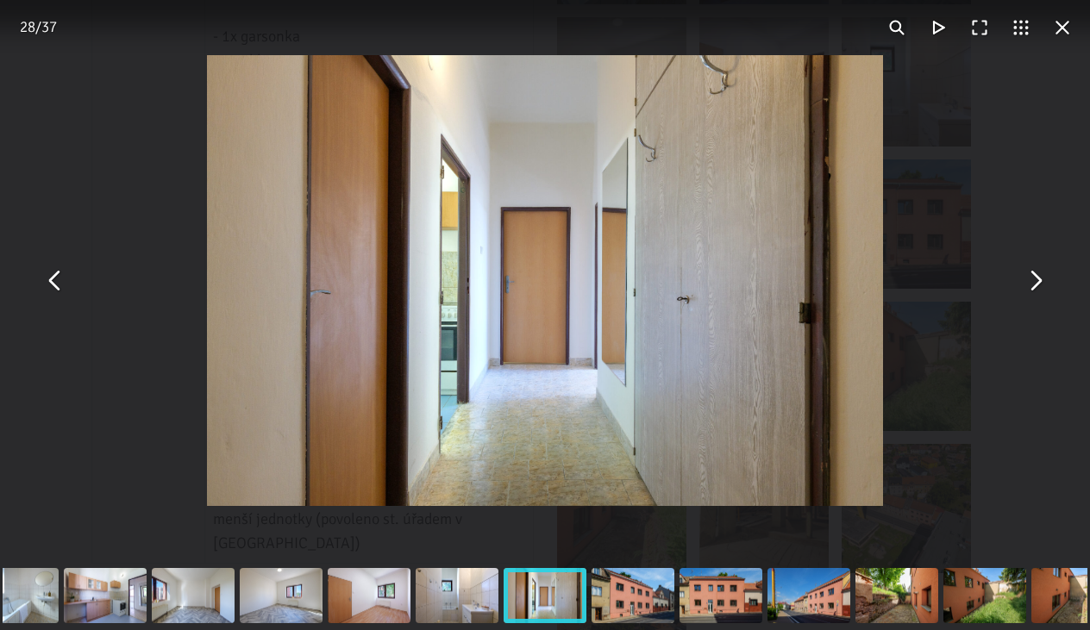
click at [1033, 284] on button "You can close this modal content with the ESC key" at bounding box center [1034, 280] width 41 height 41
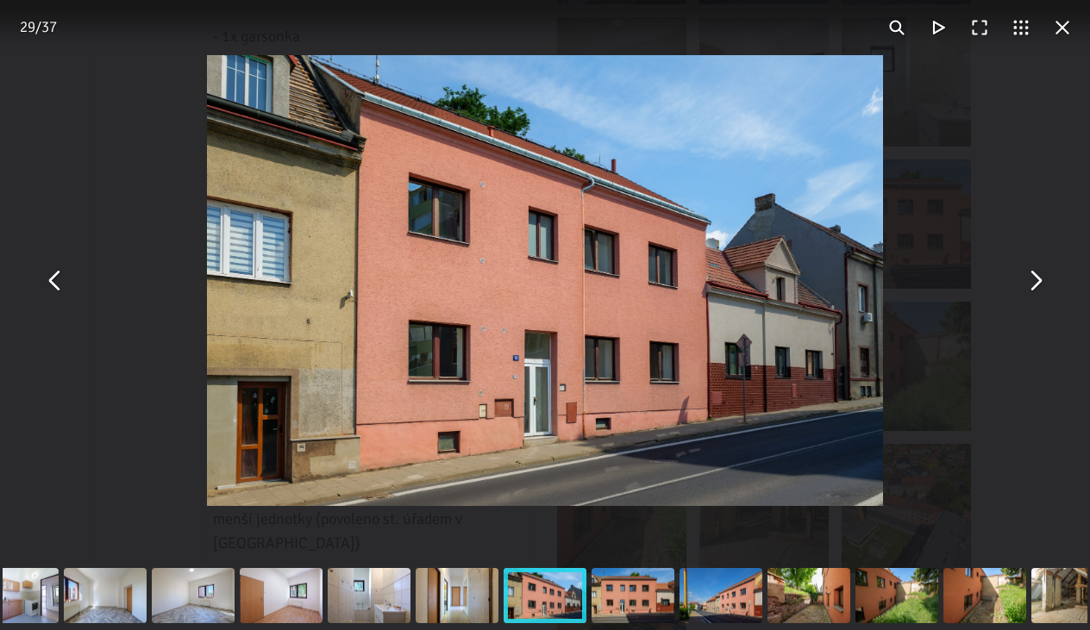
click at [1033, 284] on button "You can close this modal content with the ESC key" at bounding box center [1034, 280] width 41 height 41
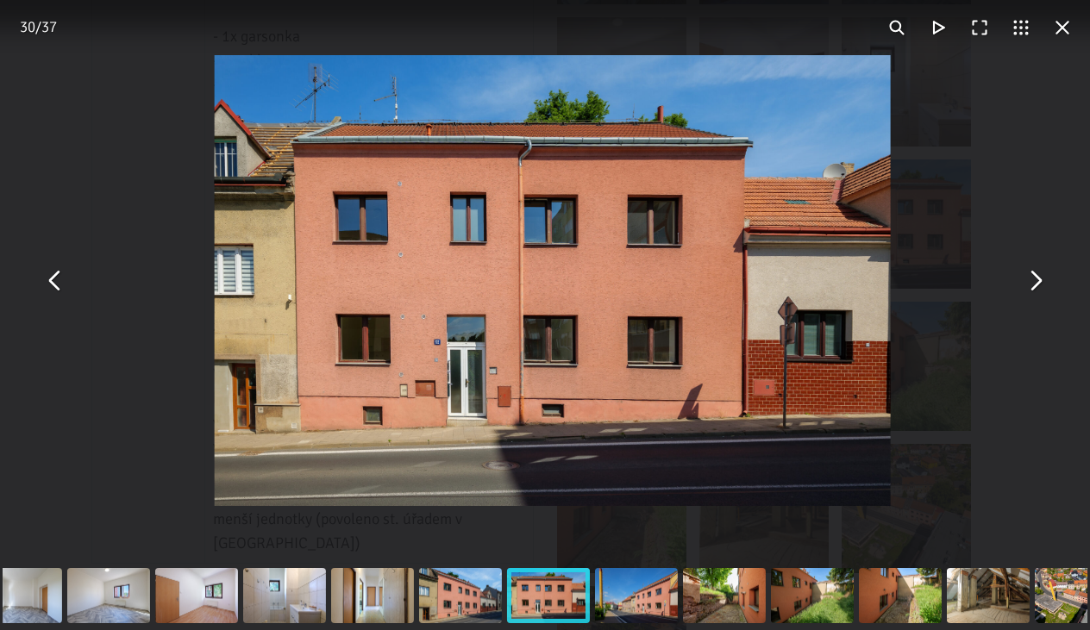
click at [1033, 284] on button "You can close this modal content with the ESC key" at bounding box center [1034, 280] width 41 height 41
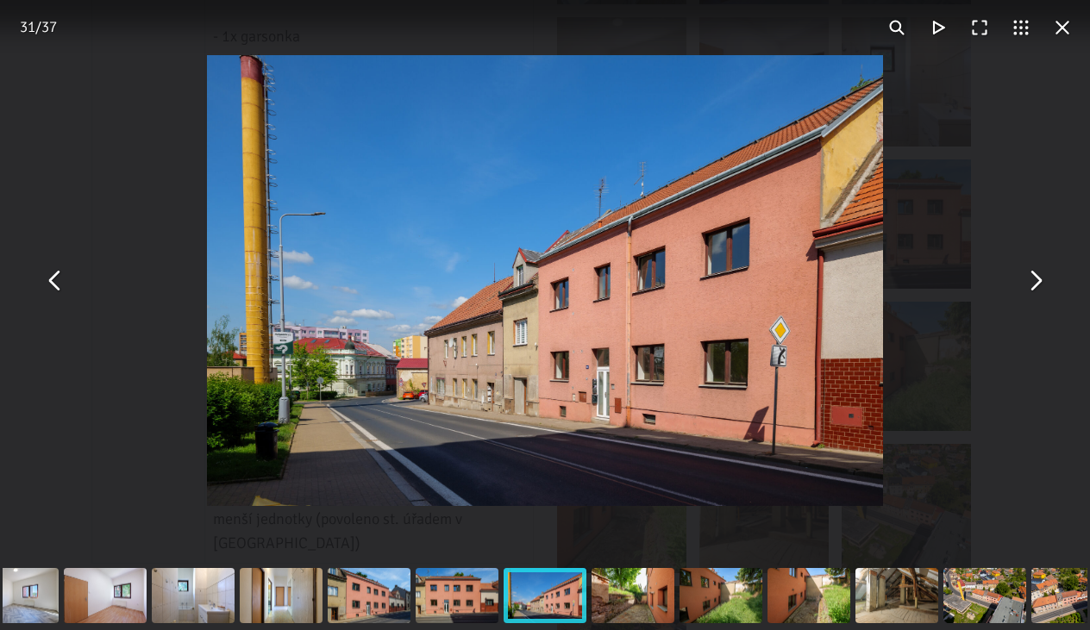
click at [1033, 284] on button "You can close this modal content with the ESC key" at bounding box center [1034, 280] width 41 height 41
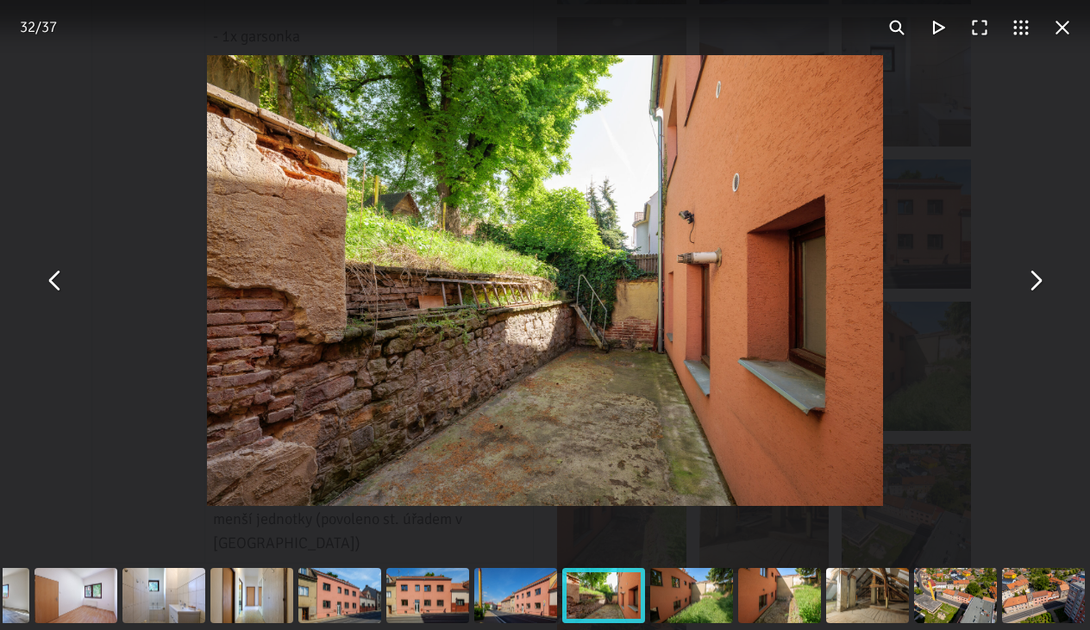
click at [1033, 284] on button "You can close this modal content with the ESC key" at bounding box center [1034, 280] width 41 height 41
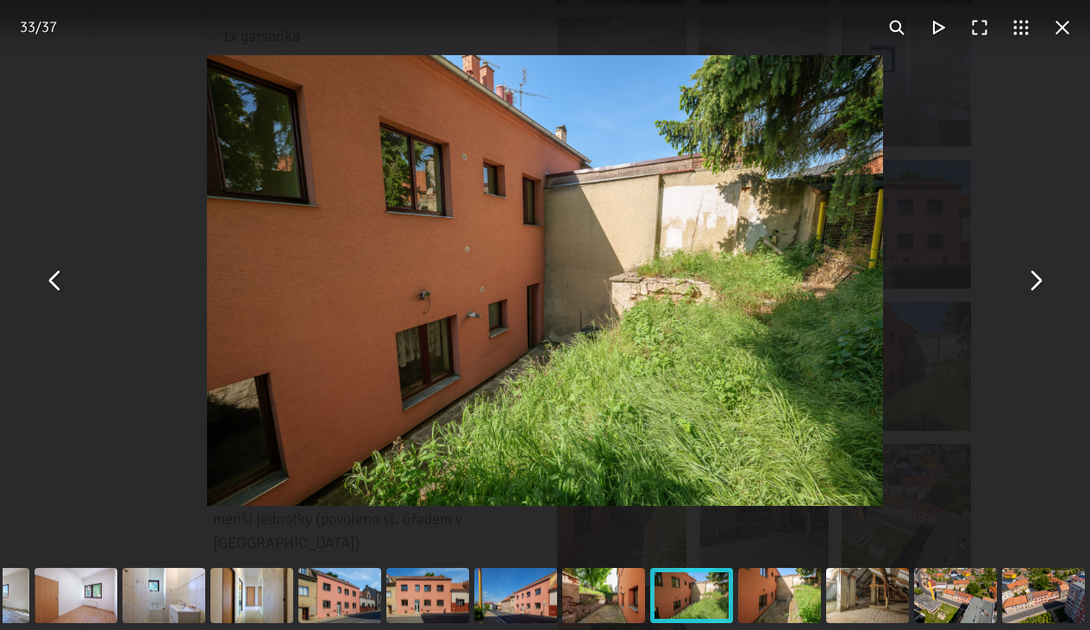
click at [1033, 284] on button "You can close this modal content with the ESC key" at bounding box center [1034, 280] width 41 height 41
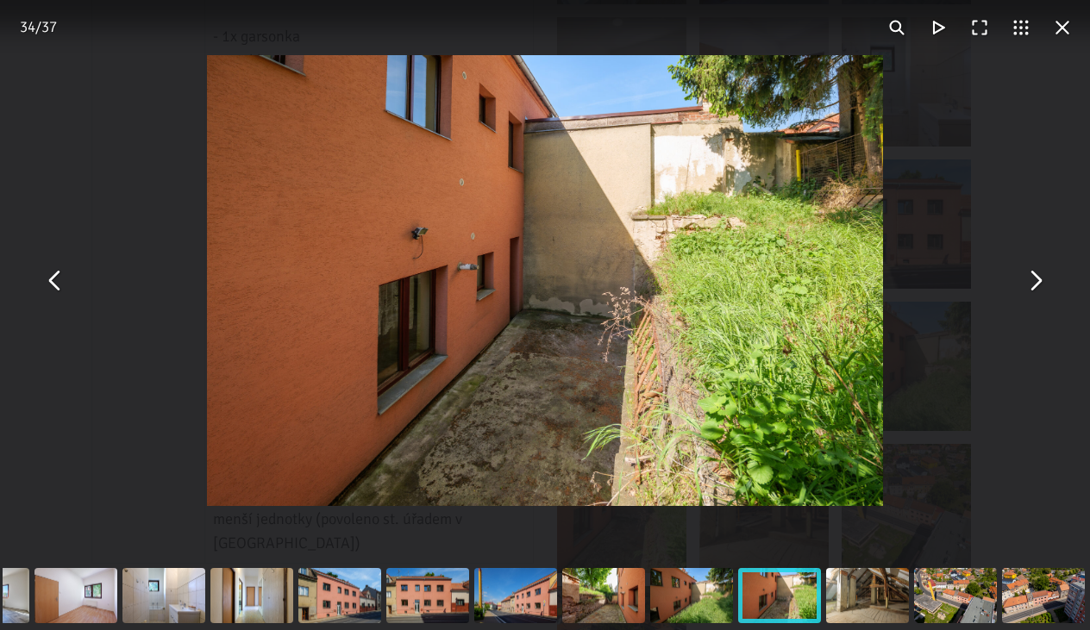
click at [1033, 284] on button "You can close this modal content with the ESC key" at bounding box center [1034, 280] width 41 height 41
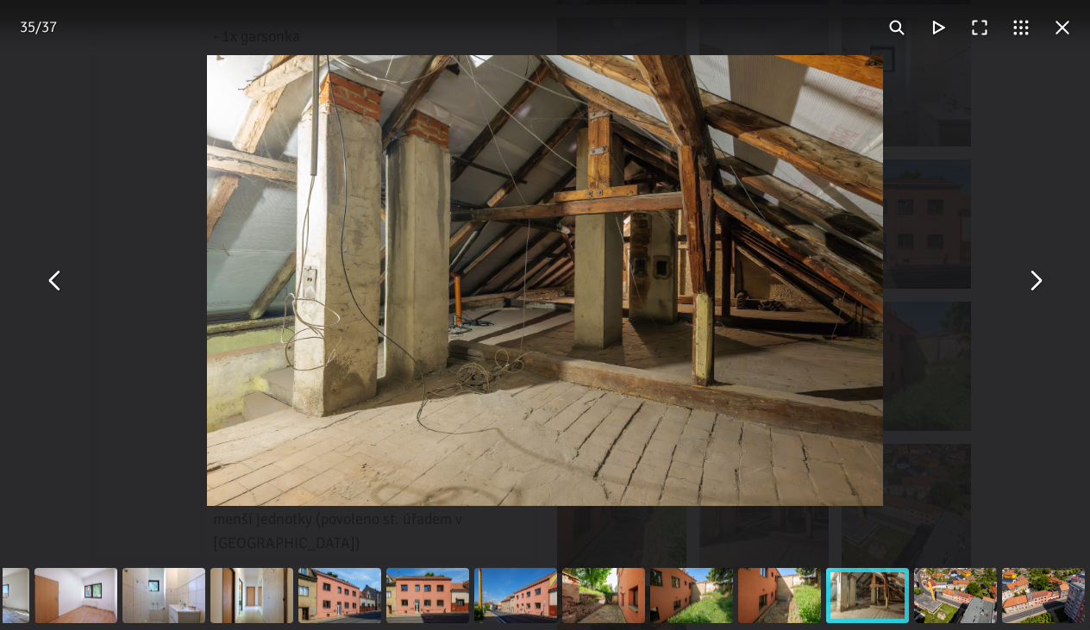
click at [1033, 284] on button "You can close this modal content with the ESC key" at bounding box center [1034, 280] width 41 height 41
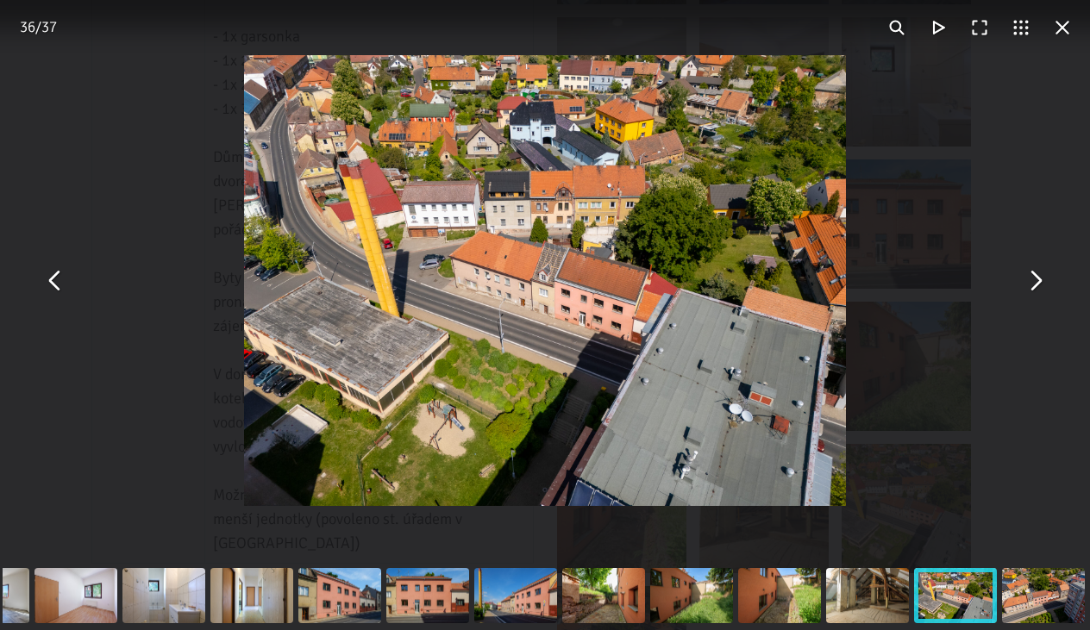
click at [1033, 284] on button "You can close this modal content with the ESC key" at bounding box center [1034, 280] width 41 height 41
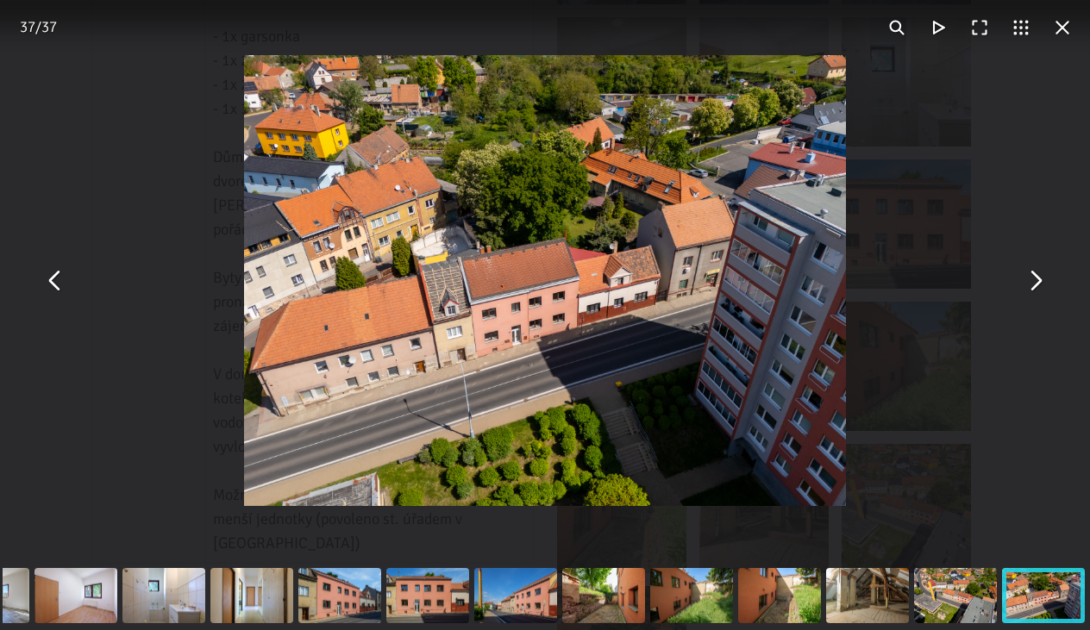
click at [1033, 284] on button "You can close this modal content with the ESC key" at bounding box center [1034, 280] width 41 height 41
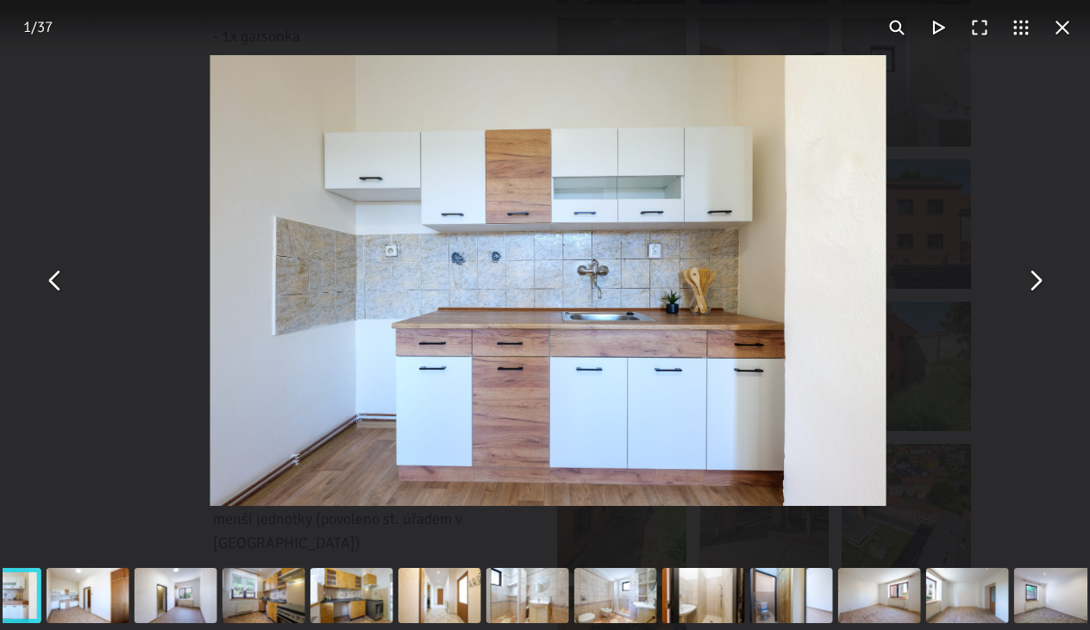
click at [1033, 284] on button "You can close this modal content with the ESC key" at bounding box center [1034, 280] width 41 height 41
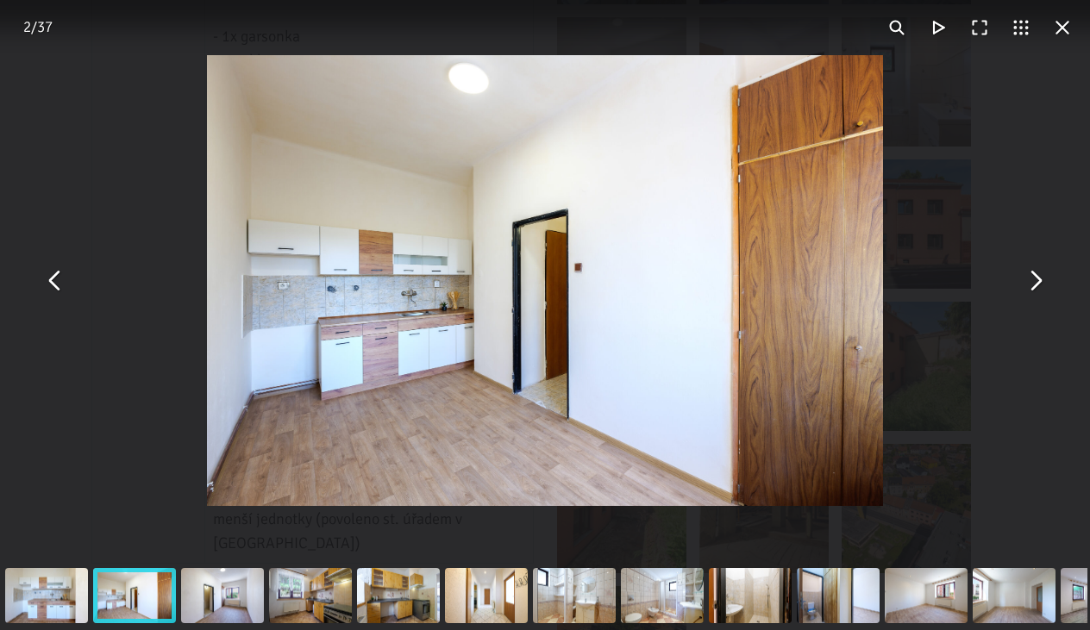
click at [1059, 25] on button "You can close this modal content with the ESC key" at bounding box center [1062, 27] width 41 height 41
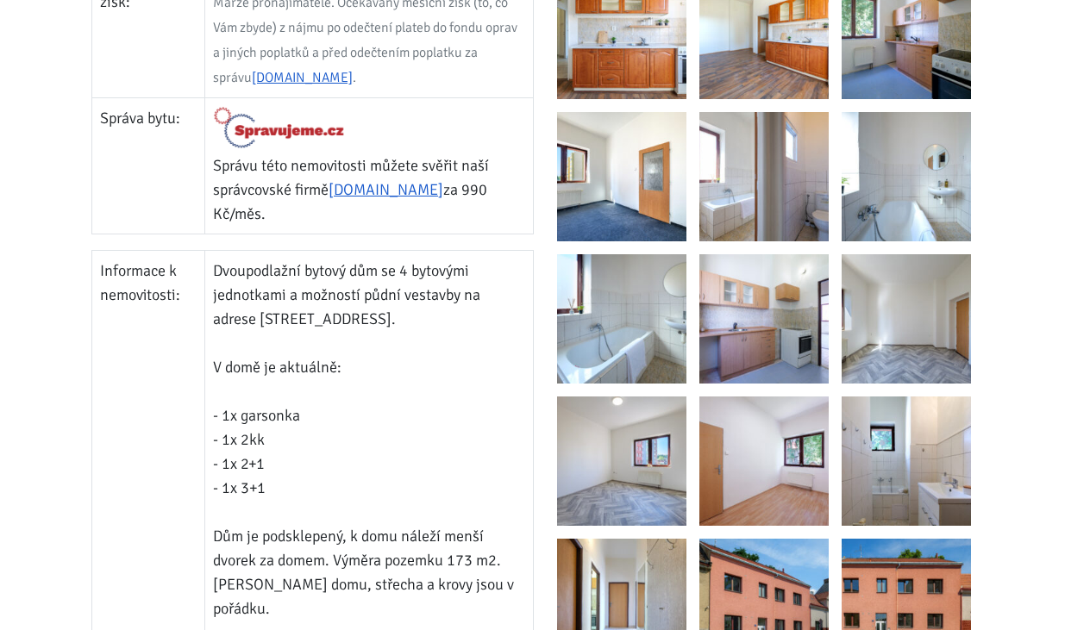
scroll to position [1103, 0]
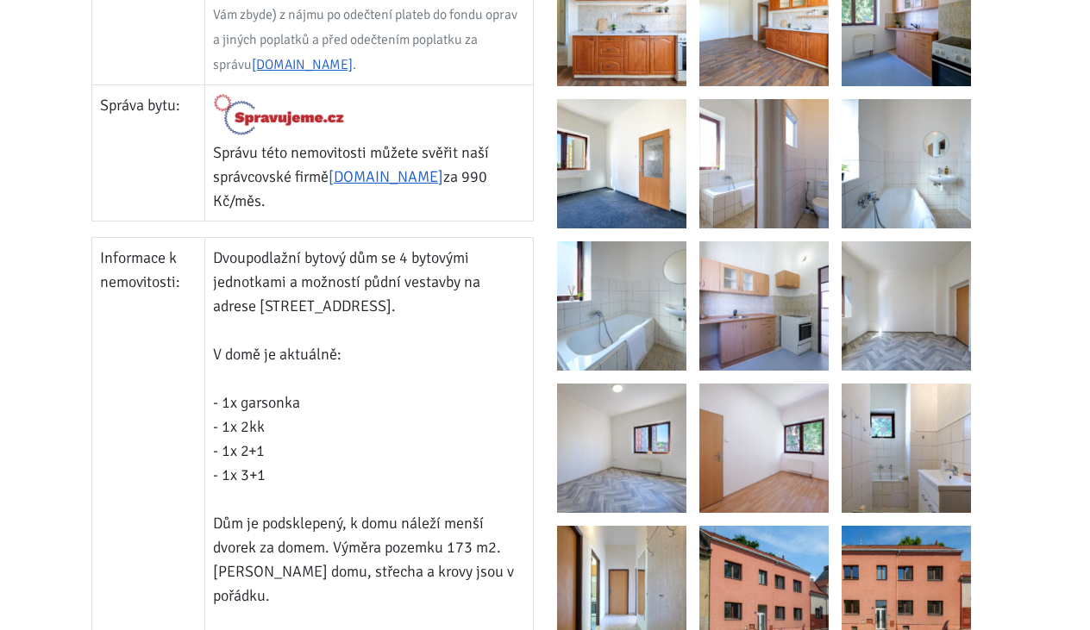
drag, startPoint x: 205, startPoint y: 355, endPoint x: 275, endPoint y: 422, distance: 96.4
click at [275, 422] on td "Dvoupodlažní bytový dům se 4 bytovými jednotkami a možností půdní vestavby na a…" at bounding box center [369, 583] width 328 height 692
copy td "1x garsonka - 1x 2kk - 1x 2+1 - 1x 3+1"
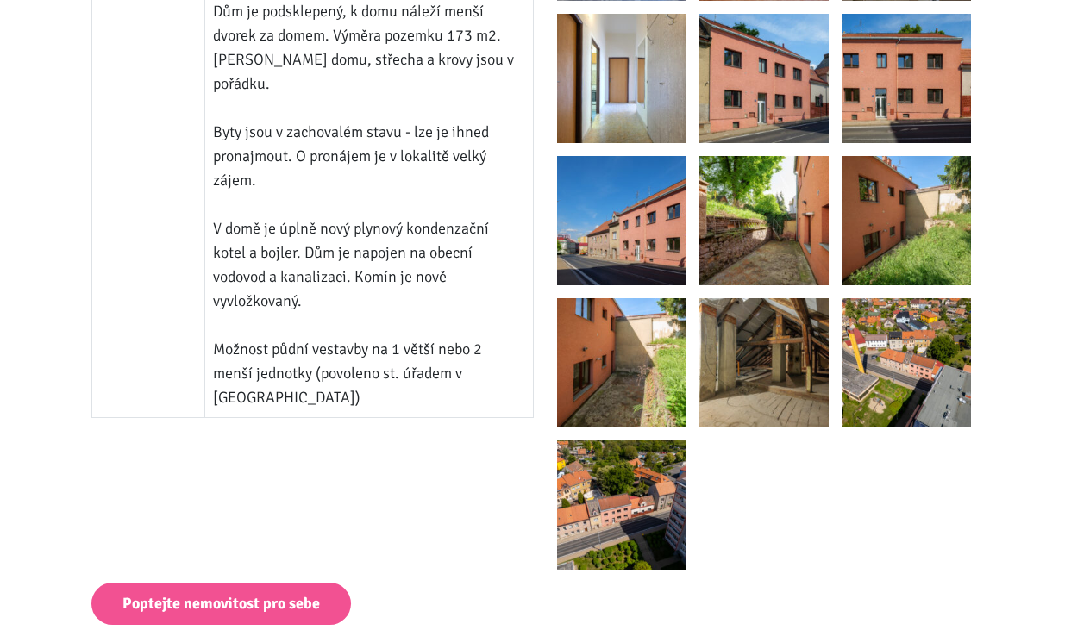
scroll to position [1624, 0]
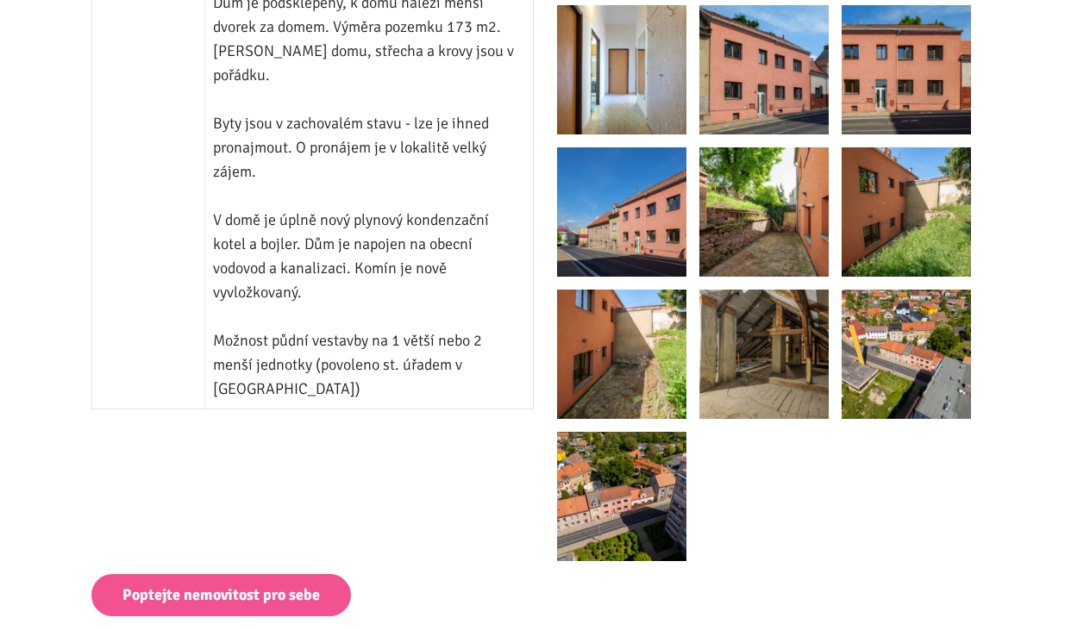
click at [757, 346] on img at bounding box center [763, 354] width 129 height 129
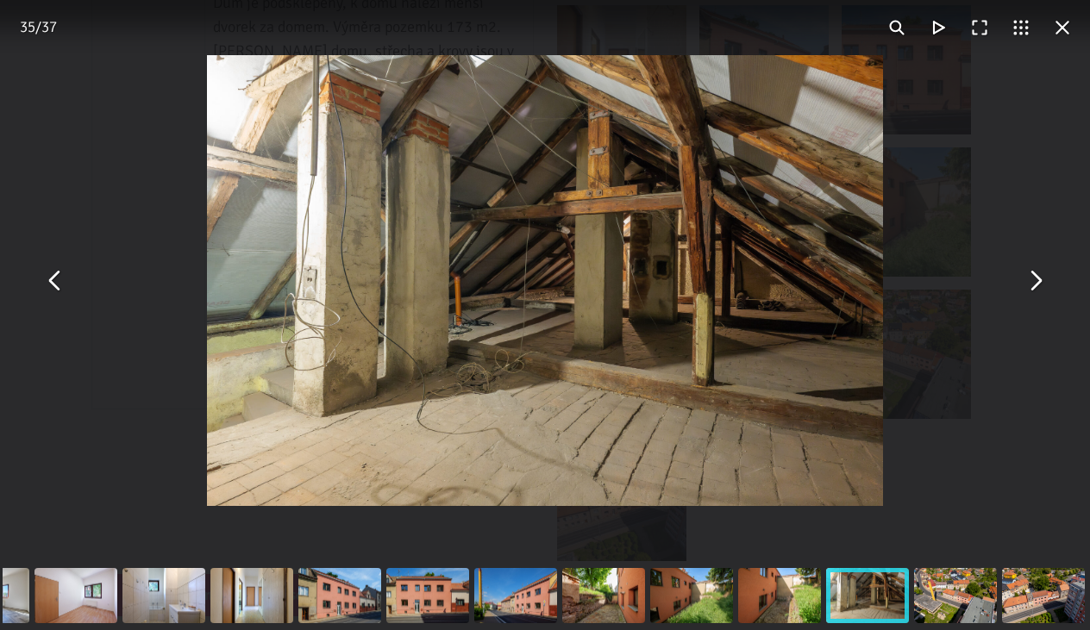
click at [52, 281] on button "You can close this modal content with the ESC key" at bounding box center [54, 280] width 41 height 41
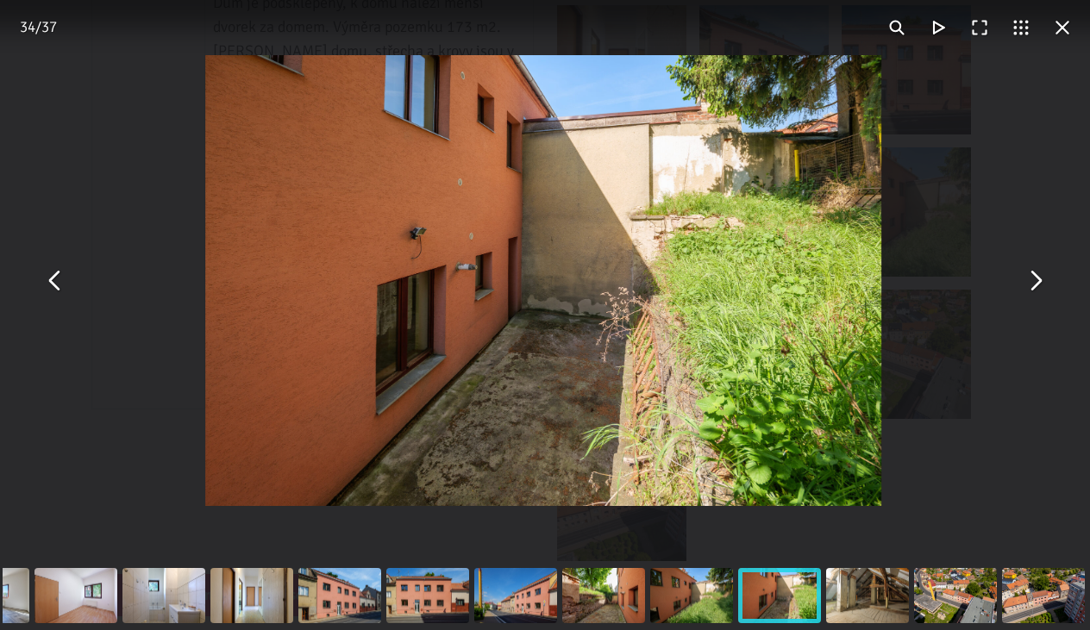
click at [1029, 278] on button "You can close this modal content with the ESC key" at bounding box center [1034, 280] width 41 height 41
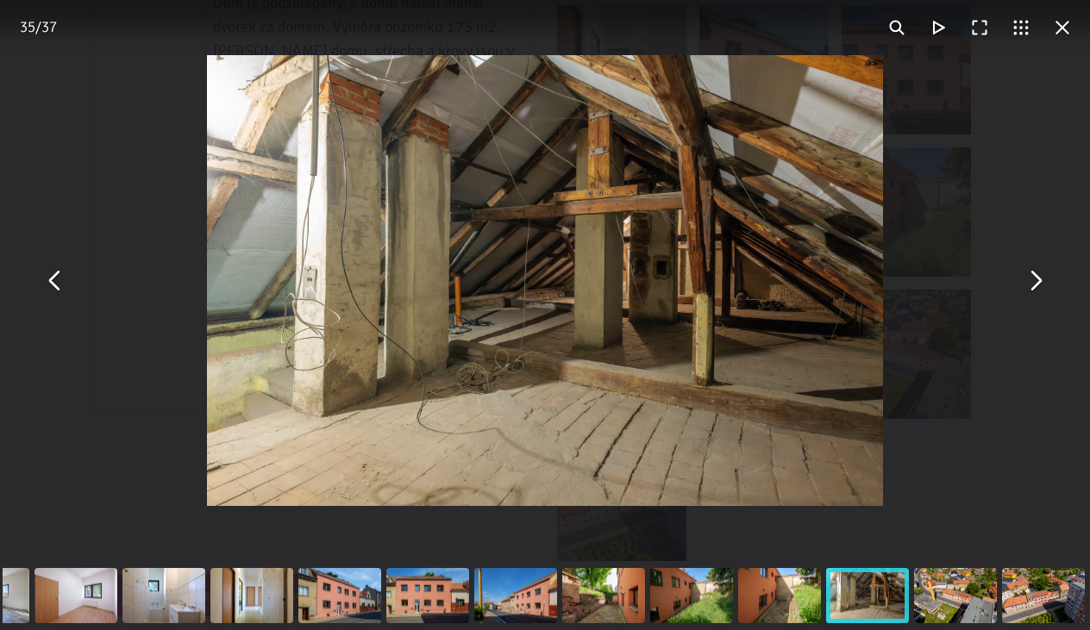
click at [1029, 278] on button "You can close this modal content with the ESC key" at bounding box center [1034, 280] width 41 height 41
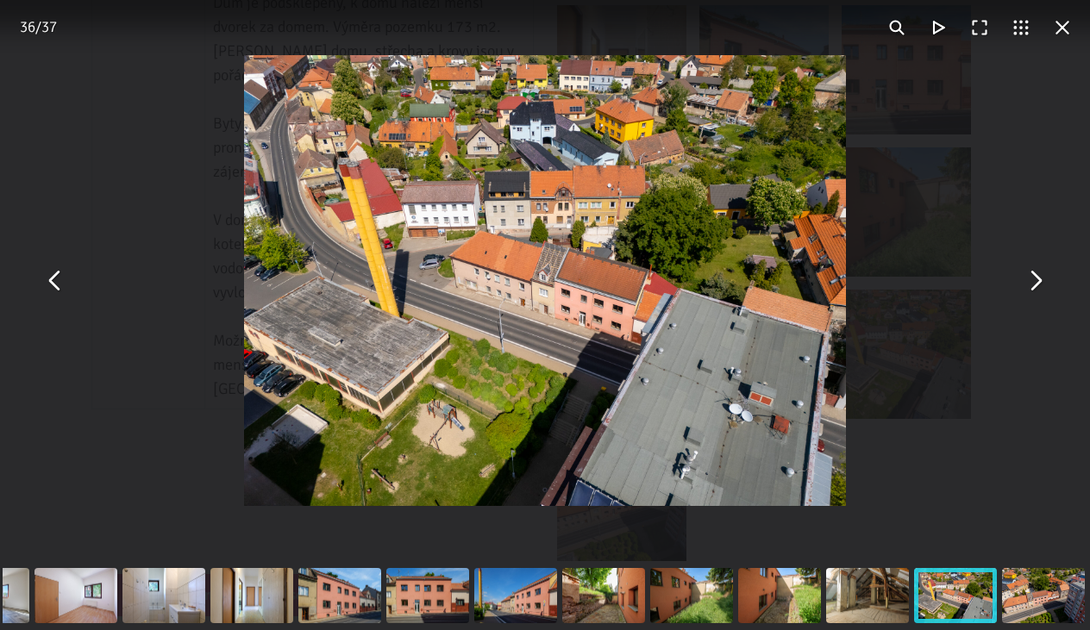
click at [1059, 29] on button "You can close this modal content with the ESC key" at bounding box center [1062, 27] width 41 height 41
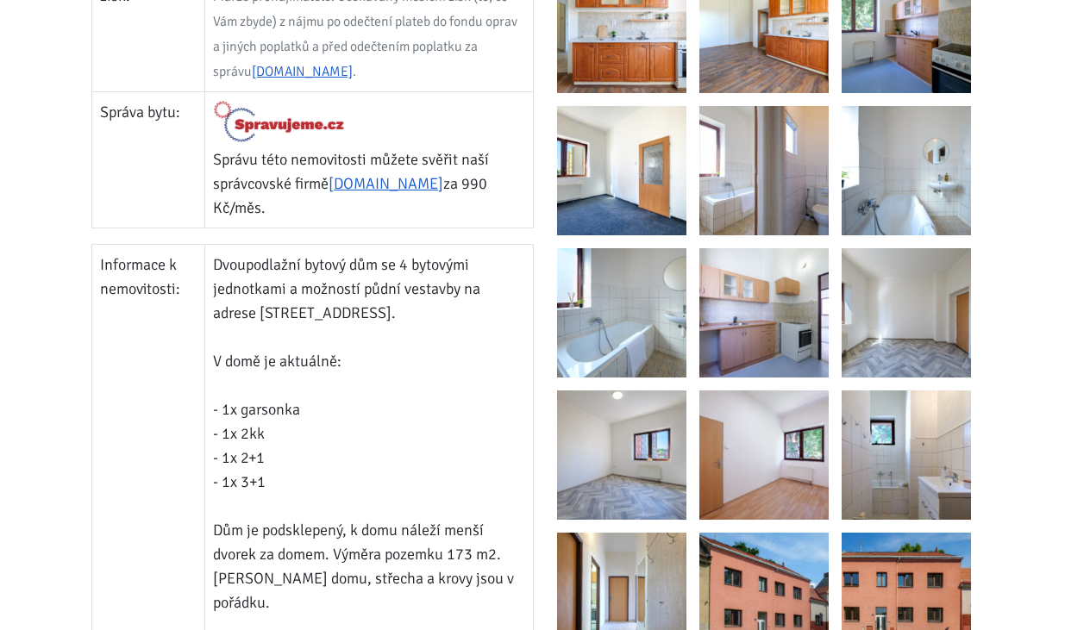
scroll to position [1066, 0]
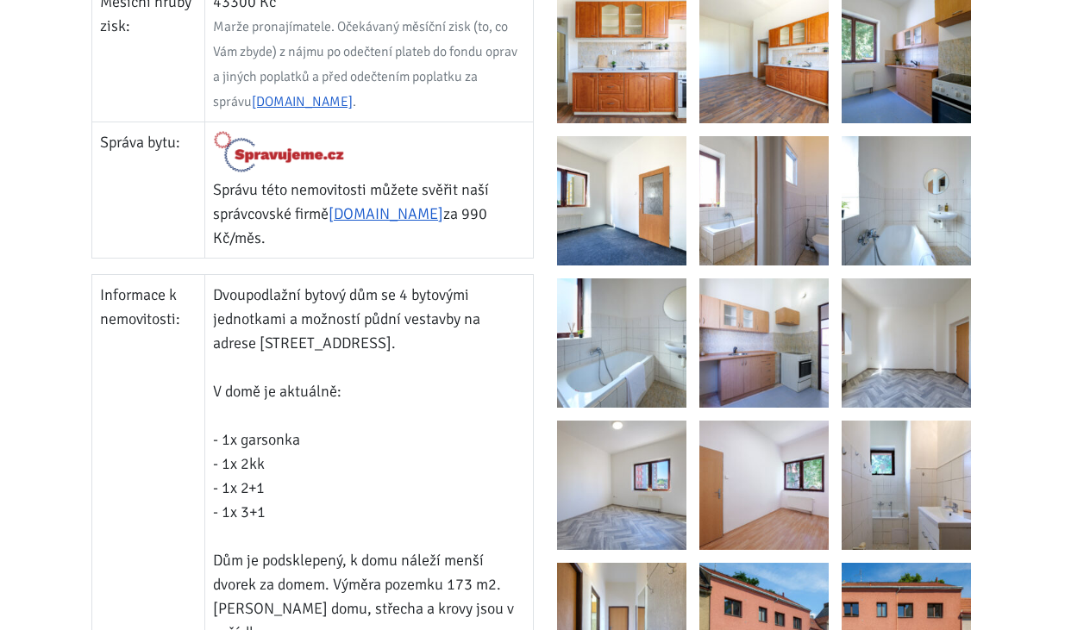
click at [466, 288] on td "Dvoupodlažní bytový dům se 4 bytovými jednotkami a možností půdní vestavby na a…" at bounding box center [369, 620] width 328 height 692
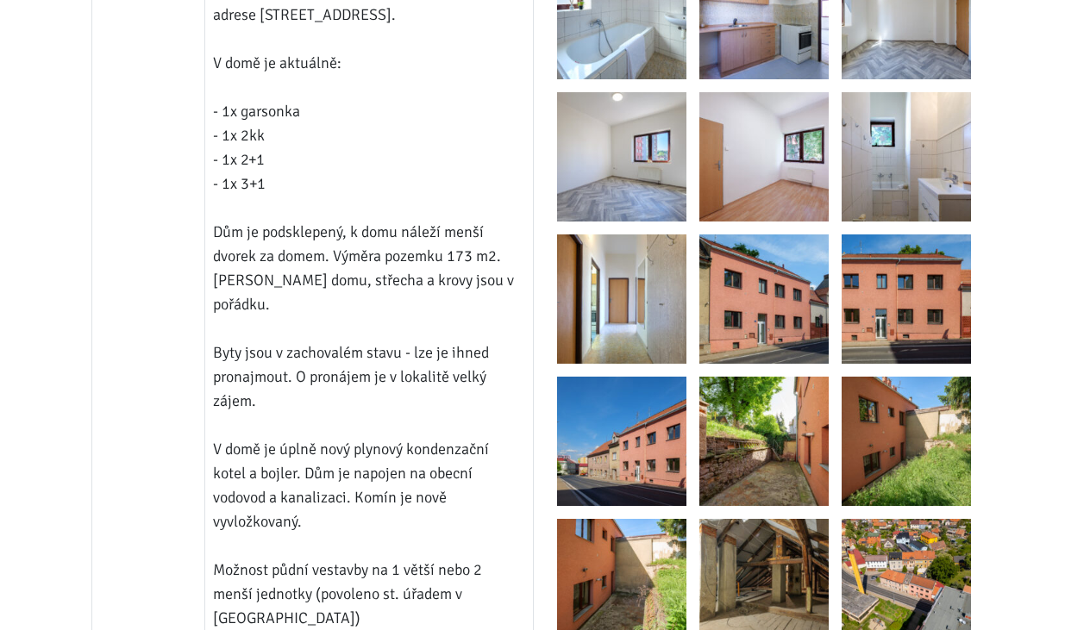
scroll to position [1389, 0]
